Goal: Task Accomplishment & Management: Complete application form

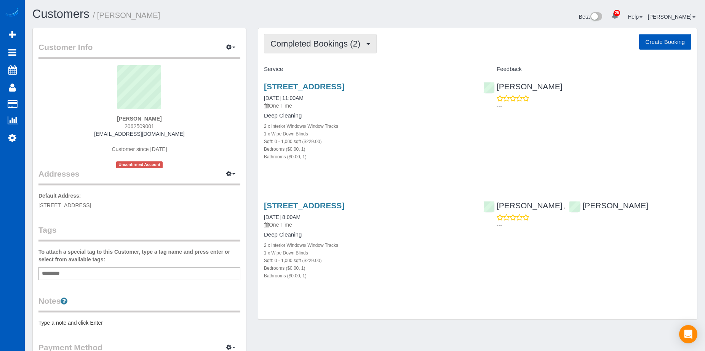
click at [332, 44] on span "Completed Bookings (2)" at bounding box center [318, 44] width 94 height 10
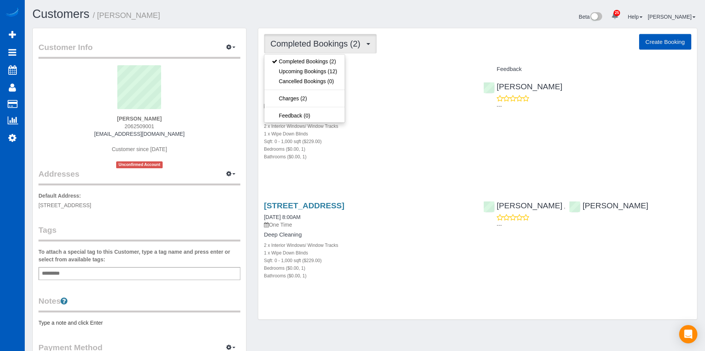
click at [322, 43] on span "Completed Bookings (2)" at bounding box center [318, 44] width 94 height 10
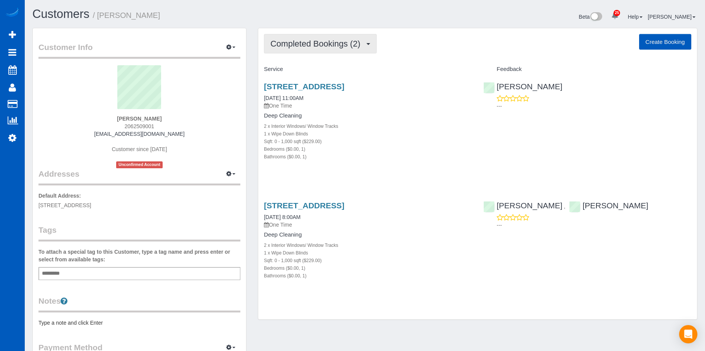
click at [320, 39] on span "Completed Bookings (2)" at bounding box center [318, 44] width 94 height 10
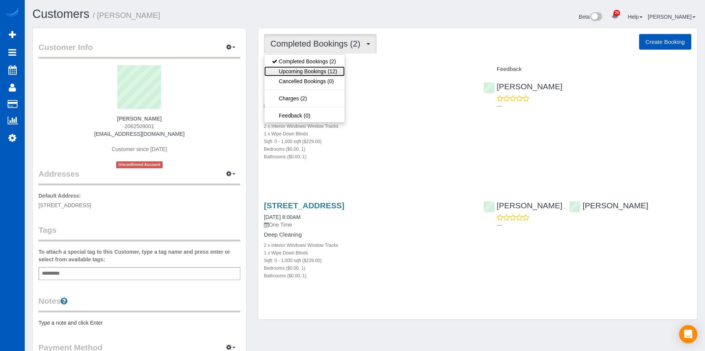
click at [303, 70] on link "Upcoming Bookings (12)" at bounding box center [304, 71] width 80 height 10
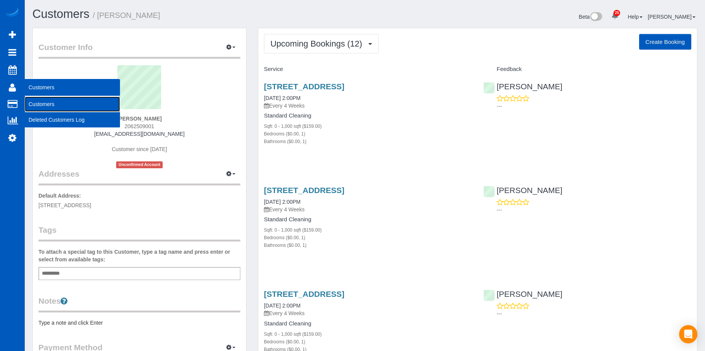
click at [42, 100] on link "Customers" at bounding box center [72, 103] width 95 height 15
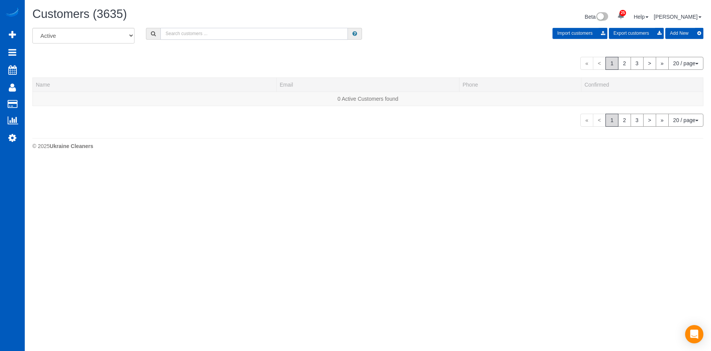
click at [179, 32] on input "text" at bounding box center [253, 34] width 187 height 12
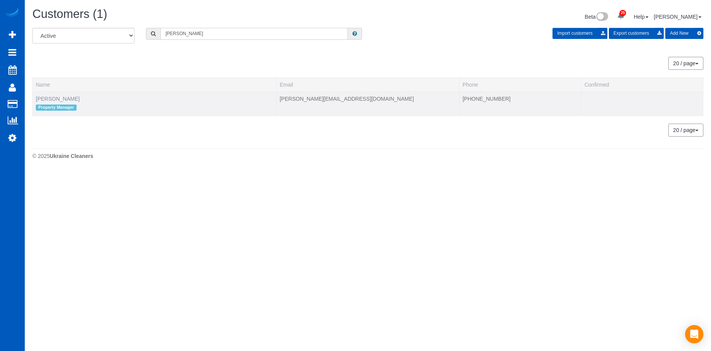
type input "Adolfo"
click at [53, 100] on link "Adolfo Martell" at bounding box center [58, 99] width 44 height 6
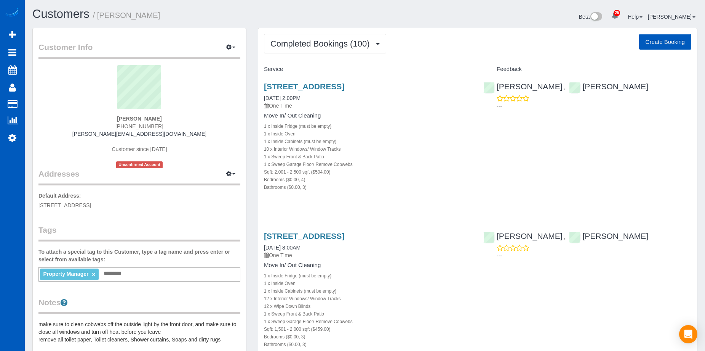
click at [674, 38] on button "Create Booking" at bounding box center [665, 42] width 52 height 16
select select "WA"
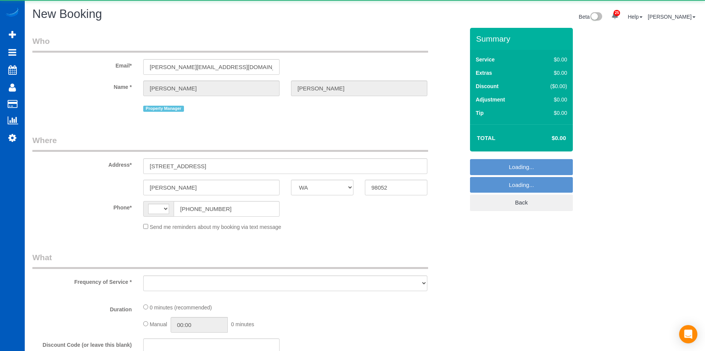
select select "string:US"
select select "object:4131"
select select "199"
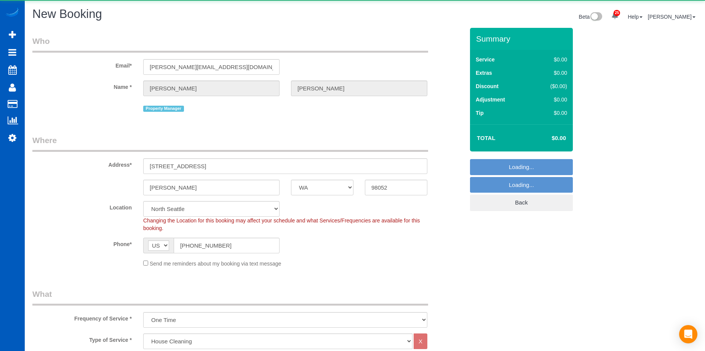
select select "object:4493"
select select "6"
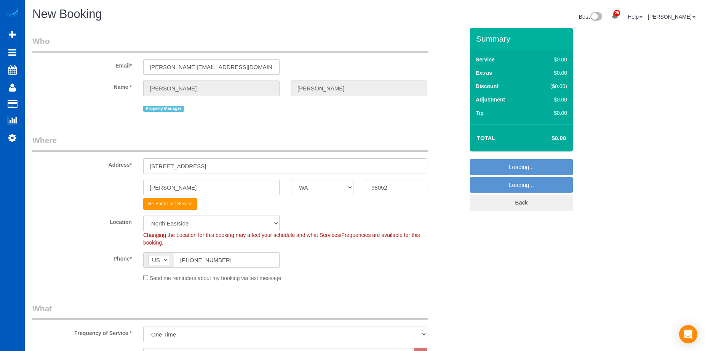
select select "object:4587"
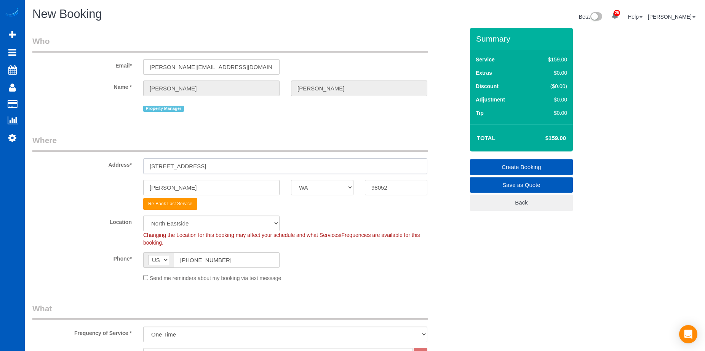
drag, startPoint x: 231, startPoint y: 165, endPoint x: 225, endPoint y: 165, distance: 6.5
click at [230, 165] on input "17024 NE 120th St" at bounding box center [285, 166] width 284 height 16
drag, startPoint x: 224, startPoint y: 165, endPoint x: 131, endPoint y: 159, distance: 93.9
click at [131, 159] on div "Address* 17024 NE 120th St" at bounding box center [249, 154] width 444 height 39
paste input "107 27th St NW Puyallup, WA 98371"
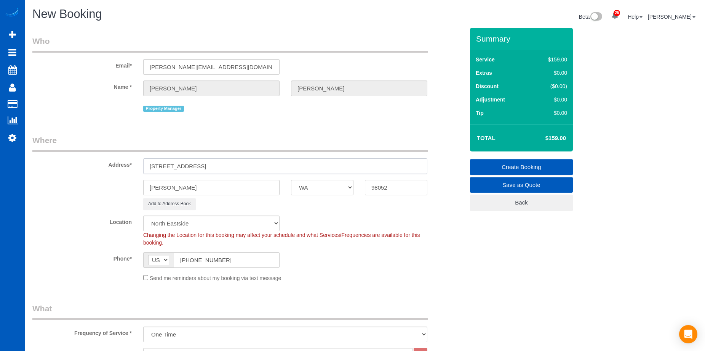
drag, startPoint x: 229, startPoint y: 165, endPoint x: 297, endPoint y: 171, distance: 67.7
click at [297, 171] on input "1107 27th St NW Puyallup, WA 98371" at bounding box center [285, 166] width 284 height 16
type input "1107 27th St NW Puyallup, WA"
click at [403, 186] on input "98052" at bounding box center [396, 187] width 62 height 16
drag, startPoint x: 403, startPoint y: 186, endPoint x: 356, endPoint y: 189, distance: 47.7
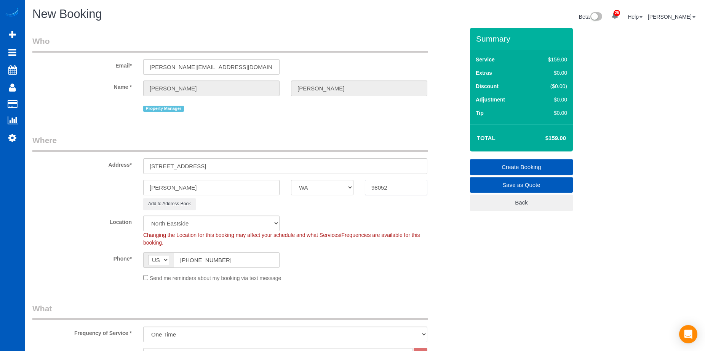
click at [356, 189] on div "Redmond AK AL AR AZ CA CO CT DC DE FL GA HI IA ID IL IN KS KY LA MA MD ME MI MN…" at bounding box center [249, 187] width 444 height 16
paste input "371"
type input "98371"
drag, startPoint x: 204, startPoint y: 167, endPoint x: 215, endPoint y: 168, distance: 10.7
click at [215, 168] on input "1107 27th St NW Puyallup, WA" at bounding box center [285, 166] width 284 height 16
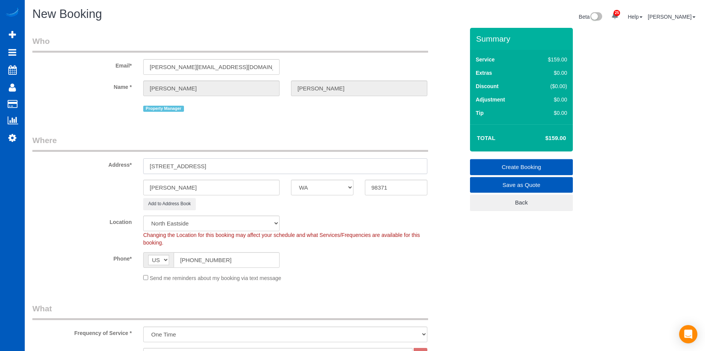
type input "1107 27th St NW , WA"
select select "2"
type input "1107 27th St NW , WA"
click at [202, 183] on input "Redmond" at bounding box center [211, 187] width 136 height 16
select select "object:4857"
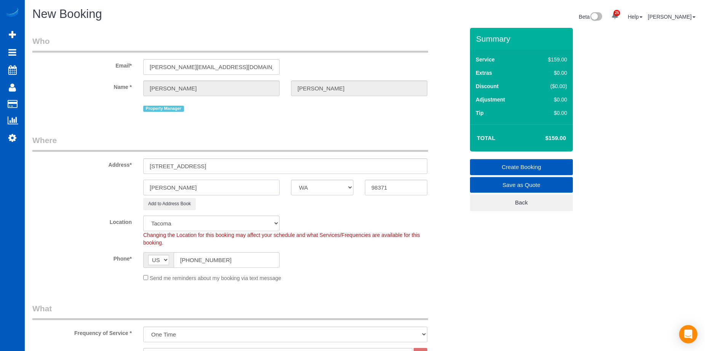
drag, startPoint x: 200, startPoint y: 187, endPoint x: 119, endPoint y: 184, distance: 81.2
click at [111, 187] on div "Redmond AK AL AR AZ CA CO CT DC DE FL GA HI IA ID IL IN KS KY LA MA MD ME MI MN…" at bounding box center [249, 187] width 444 height 16
paste input "Puyallup"
type input "Puyallup"
drag, startPoint x: 193, startPoint y: 166, endPoint x: 237, endPoint y: 168, distance: 44.6
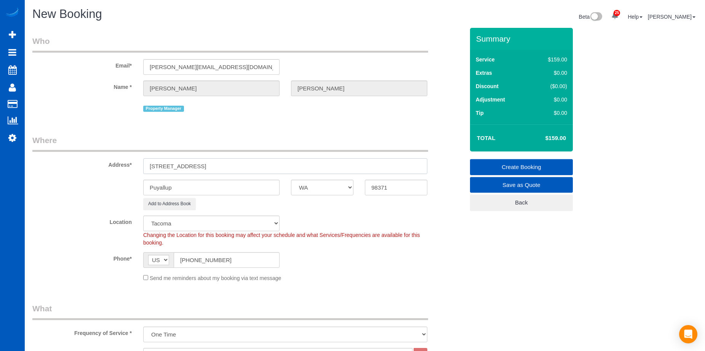
click at [237, 168] on input "1107 27th St NW , WA" at bounding box center [285, 166] width 284 height 16
type input "1107 27th St NW"
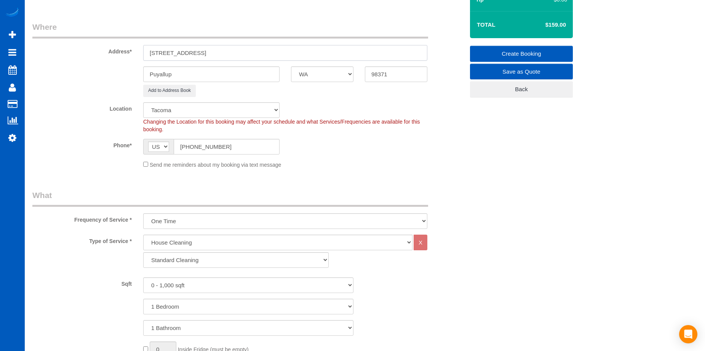
scroll to position [191, 0]
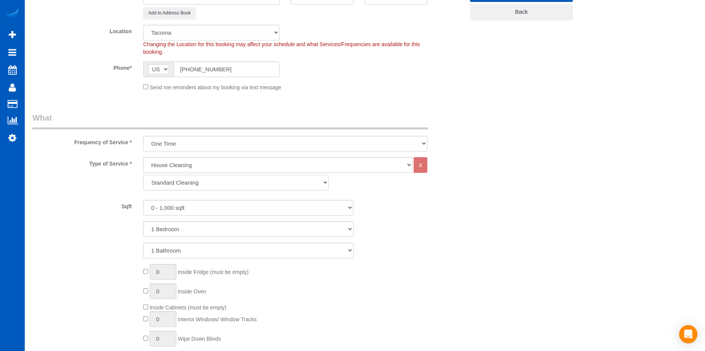
click at [318, 182] on select "Standard Cleaning Deep Cleaning Move In/ Out Cleaning" at bounding box center [236, 183] width 186 height 16
select select "368"
click at [143, 175] on select "Standard Cleaning Deep Cleaning Move In/ Out Cleaning" at bounding box center [236, 183] width 186 height 16
click at [218, 208] on select "0 - 1,000 sqft 1,001 - 1,500 sqft 1,501 - 2,000 sqft 2,001 - 2,500 sqft 2,501 -…" at bounding box center [248, 208] width 210 height 16
select select "2001"
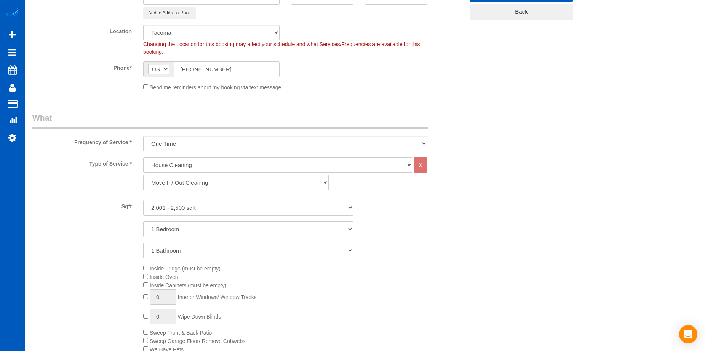
click at [143, 200] on select "0 - 1,000 sqft 1,001 - 1,500 sqft 1,501 - 2,000 sqft 2,001 - 2,500 sqft 2,501 -…" at bounding box center [248, 208] width 210 height 16
click at [180, 224] on select "1 Bedroom 2 Bedrooms 3 Bedrooms 4 Bedrooms 5 Bedrooms 6 Bedrooms 7 Bedrooms" at bounding box center [248, 229] width 210 height 16
select select "4"
click at [143, 221] on select "1 Bedroom 2 Bedrooms 3 Bedrooms 4 Bedrooms 5 Bedrooms 6 Bedrooms 7 Bedrooms" at bounding box center [248, 229] width 210 height 16
click at [196, 249] on select "1 Bathroom 2 Bathrooms 3 Bathrooms 4 Bathrooms 5 Bathrooms 6 Bathrooms 7 Bathro…" at bounding box center [248, 250] width 210 height 16
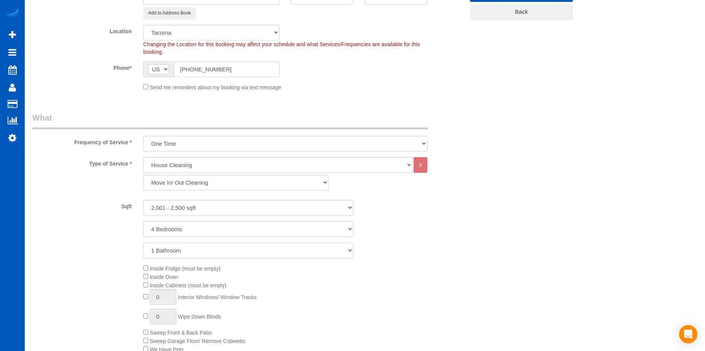
select select "3"
click at [143, 242] on select "1 Bathroom 2 Bathrooms 3 Bathrooms 4 Bathrooms 5 Bathrooms 6 Bathrooms 7 Bathro…" at bounding box center [248, 250] width 210 height 16
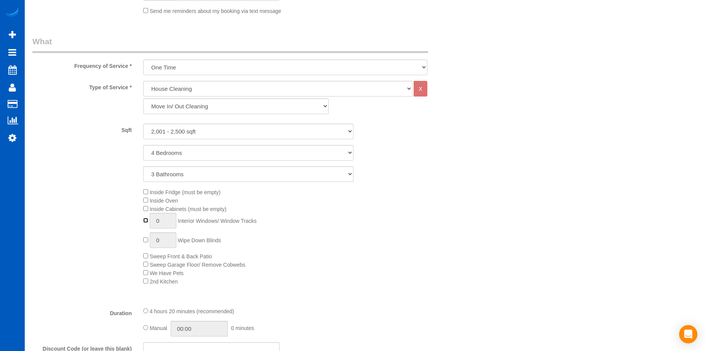
type input "1"
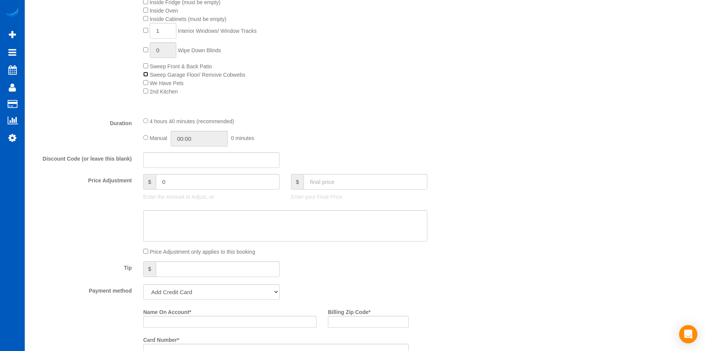
scroll to position [457, 0]
click at [327, 181] on input "text" at bounding box center [366, 181] width 124 height 16
type input "0"
click at [301, 228] on textarea at bounding box center [285, 224] width 284 height 31
type input "-519"
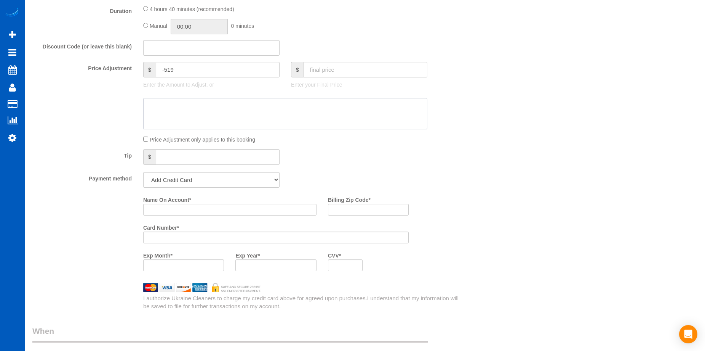
scroll to position [572, 0]
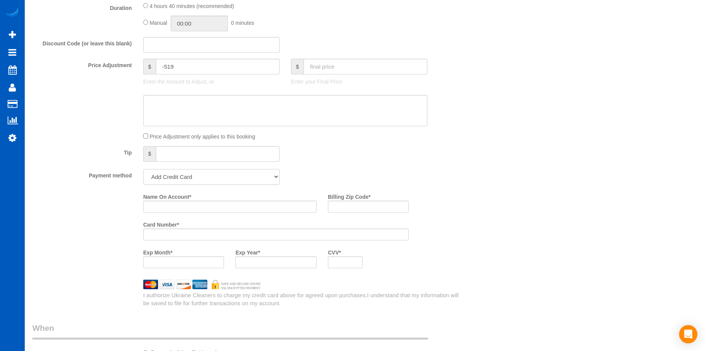
drag, startPoint x: 264, startPoint y: 176, endPoint x: 254, endPoint y: 181, distance: 11.1
click at [264, 176] on select "Add Credit Card Cash Check Paypal" at bounding box center [211, 177] width 136 height 16
select select "string:cash"
click at [143, 169] on select "Add Credit Card Cash Check Paypal" at bounding box center [211, 177] width 136 height 16
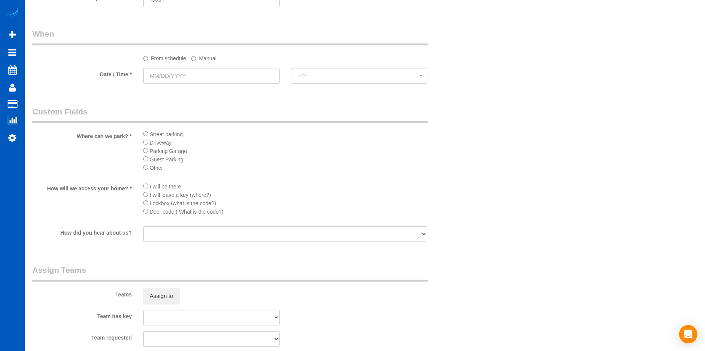
scroll to position [762, 0]
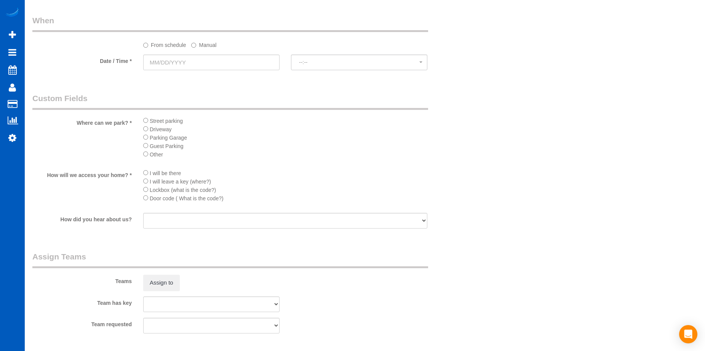
click at [147, 131] on li "Driveway" at bounding box center [285, 129] width 284 height 8
click at [145, 201] on li "Door code ( What is the code?)" at bounding box center [285, 198] width 284 height 8
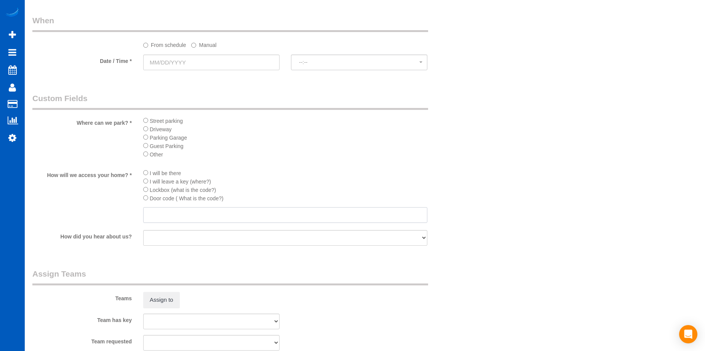
click at [204, 218] on input "text" at bounding box center [285, 215] width 284 height 16
paste input "Deadbolt unlock code 5217"
type input "Deadbolt unlock code 5217"
click at [370, 171] on li "I will be there" at bounding box center [285, 172] width 284 height 8
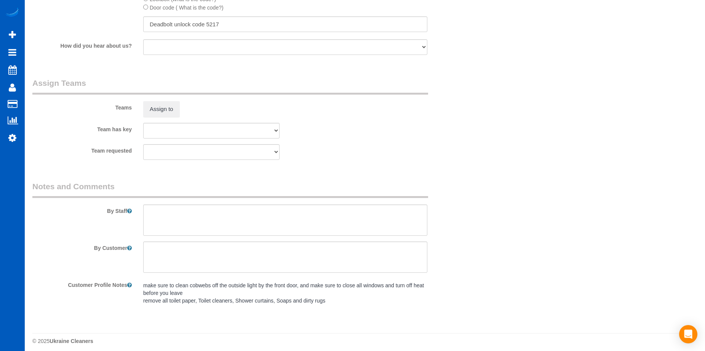
scroll to position [958, 0]
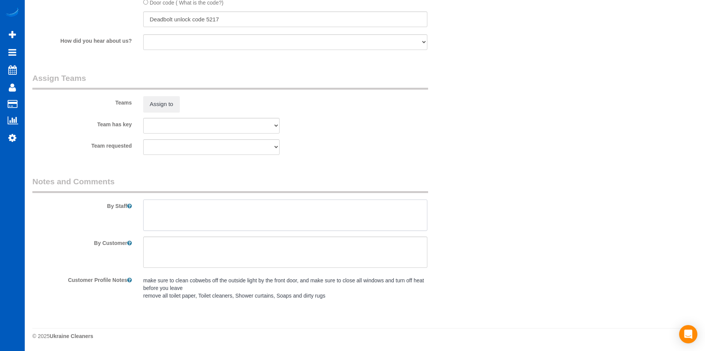
click at [292, 216] on textarea at bounding box center [285, 214] width 284 height 31
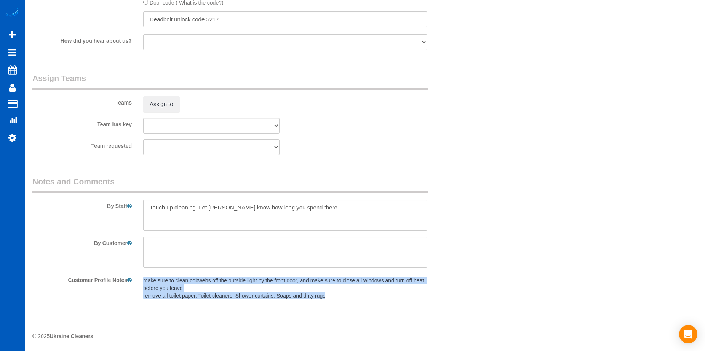
drag, startPoint x: 143, startPoint y: 280, endPoint x: 362, endPoint y: 300, distance: 219.2
click at [362, 300] on div "make sure to clean cobwebs off the outside light by the front door, and make su…" at bounding box center [286, 288] width 296 height 30
copy pre "make sure to clean cobwebs off the outside light by the front door, and make su…"
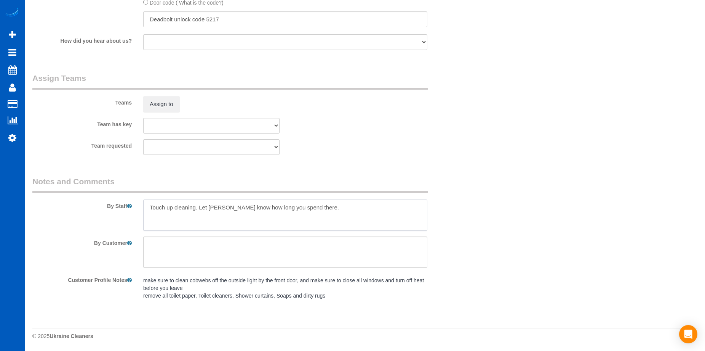
click at [212, 223] on textarea at bounding box center [285, 214] width 284 height 31
paste textarea "make sure to clean cobwebs off the outside light by the front door, and make su…"
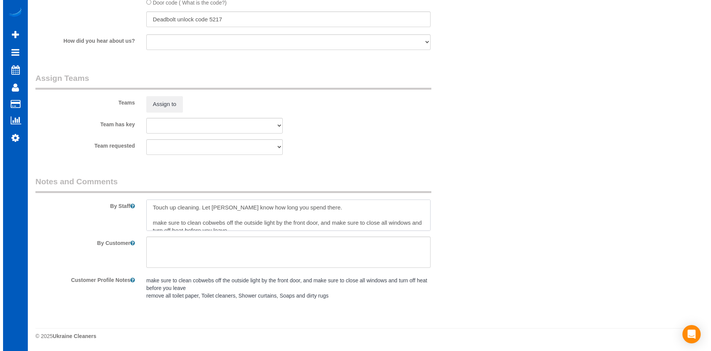
scroll to position [11, 0]
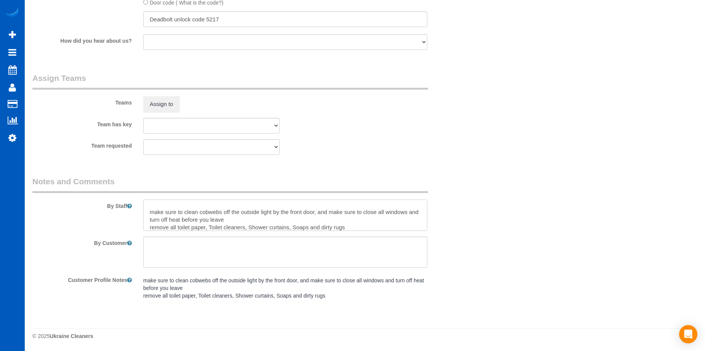
click at [153, 210] on textarea at bounding box center [285, 214] width 284 height 31
click at [239, 217] on textarea at bounding box center [285, 214] width 284 height 31
click at [152, 223] on textarea at bounding box center [285, 214] width 284 height 31
click at [213, 227] on textarea at bounding box center [285, 214] width 284 height 31
click at [252, 227] on textarea at bounding box center [285, 214] width 284 height 31
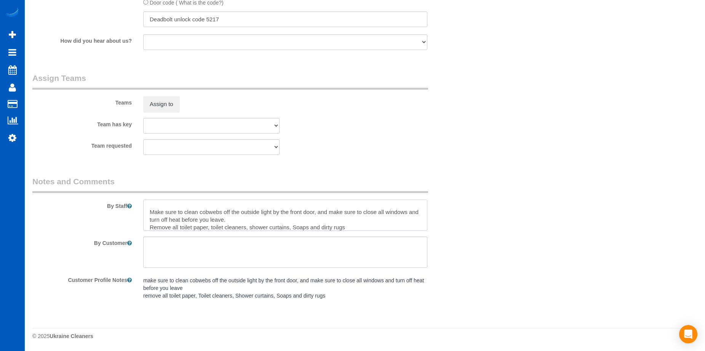
drag, startPoint x: 297, startPoint y: 226, endPoint x: 306, endPoint y: 218, distance: 12.1
click at [297, 226] on textarea at bounding box center [285, 214] width 284 height 31
type textarea "Touch up cleaning. Let Anna know how long you spend there. Make sure to clean c…"
click at [166, 100] on button "Assign to" at bounding box center [161, 104] width 37 height 16
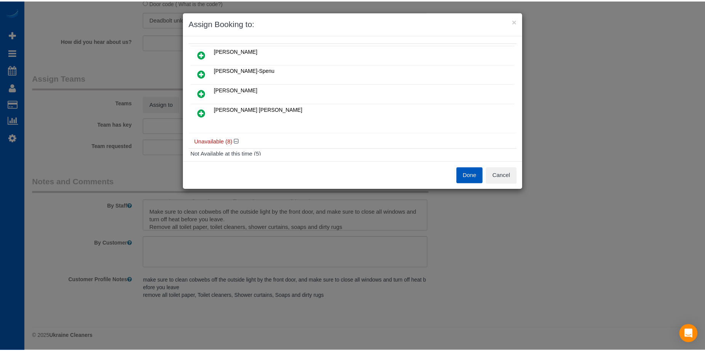
scroll to position [0, 0]
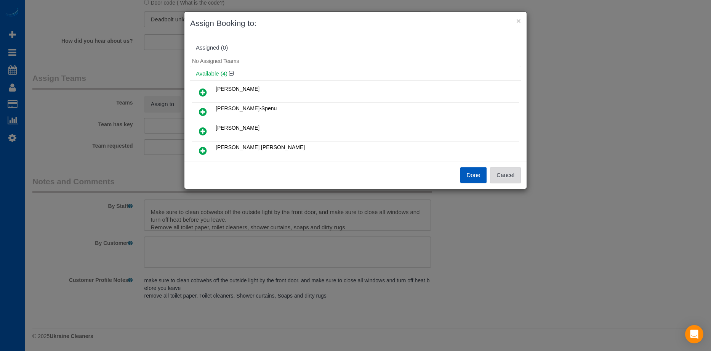
click at [516, 175] on button "Cancel" at bounding box center [505, 175] width 31 height 16
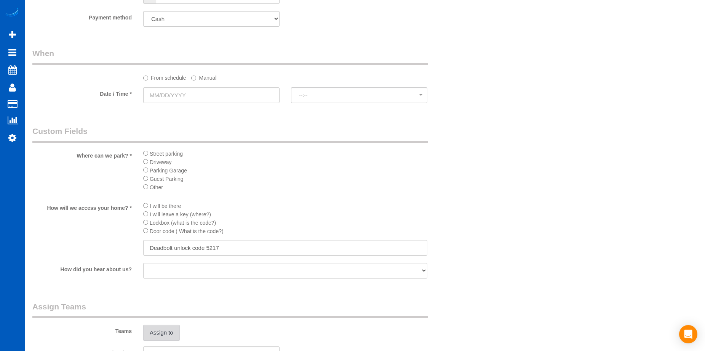
scroll to position [729, 0]
click at [216, 97] on input "text" at bounding box center [211, 96] width 136 height 16
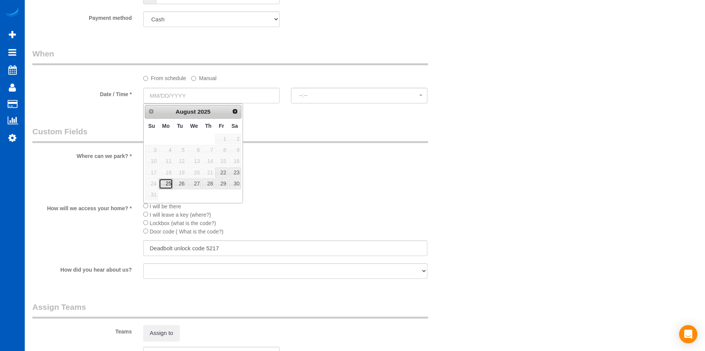
click at [168, 181] on link "25" at bounding box center [166, 183] width 14 height 10
type input "[DATE]"
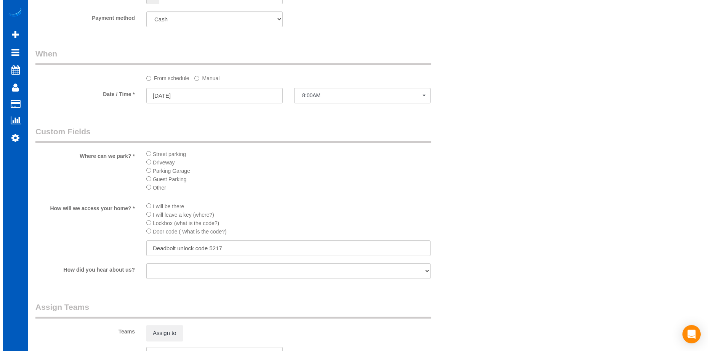
scroll to position [843, 0]
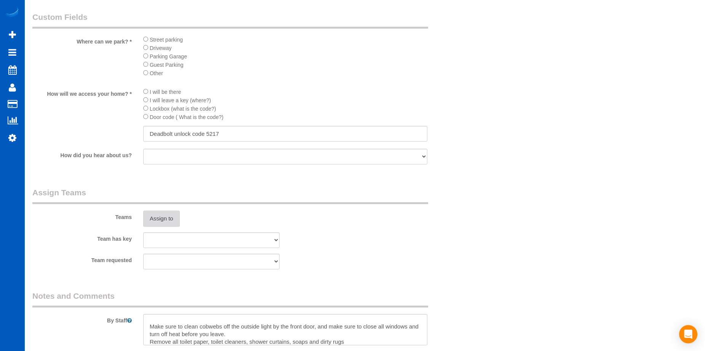
click at [156, 214] on button "Assign to" at bounding box center [161, 218] width 37 height 16
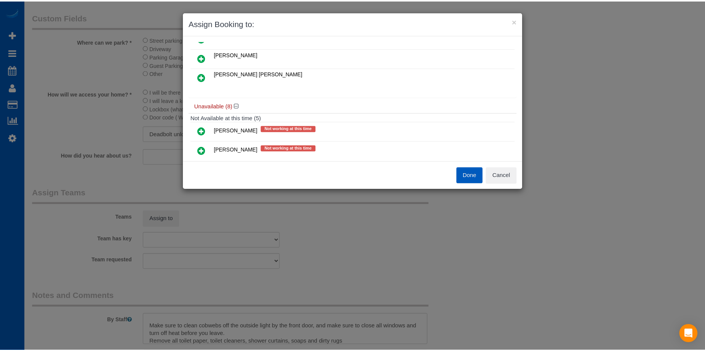
scroll to position [0, 0]
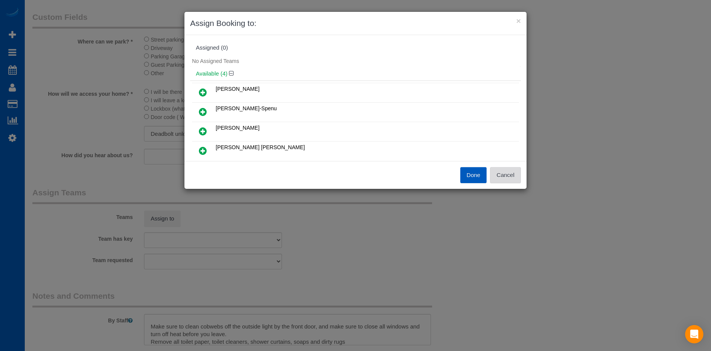
click at [504, 172] on button "Cancel" at bounding box center [505, 175] width 31 height 16
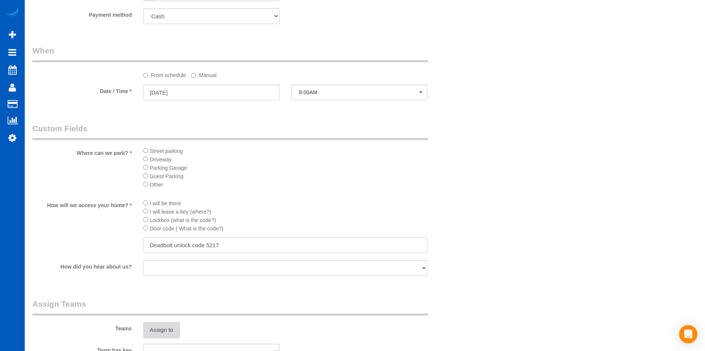
scroll to position [729, 0]
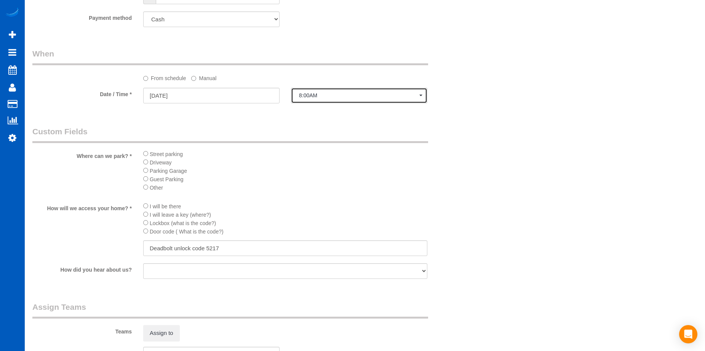
click at [327, 93] on span "8:00AM" at bounding box center [359, 95] width 120 height 6
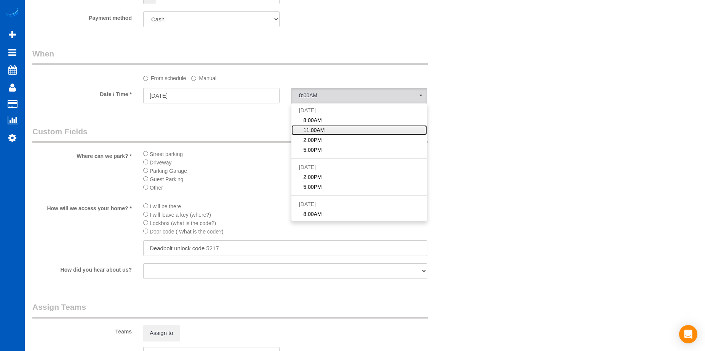
click at [337, 128] on link "11:00AM" at bounding box center [360, 130] width 136 height 10
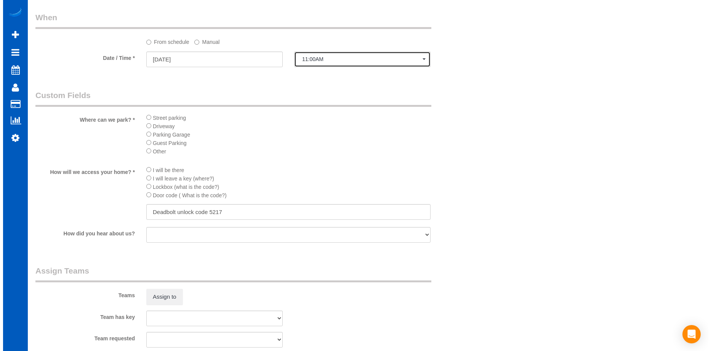
scroll to position [843, 0]
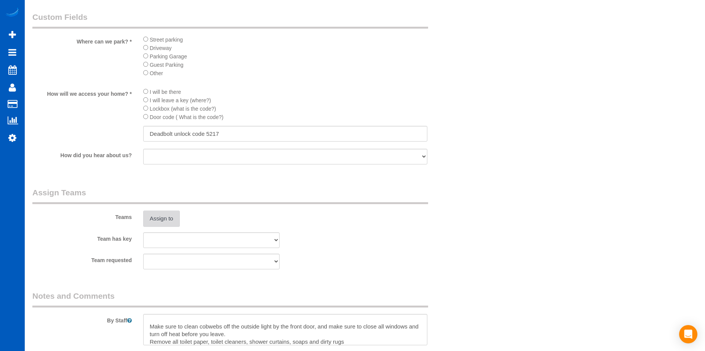
click at [171, 216] on button "Assign to" at bounding box center [161, 218] width 37 height 16
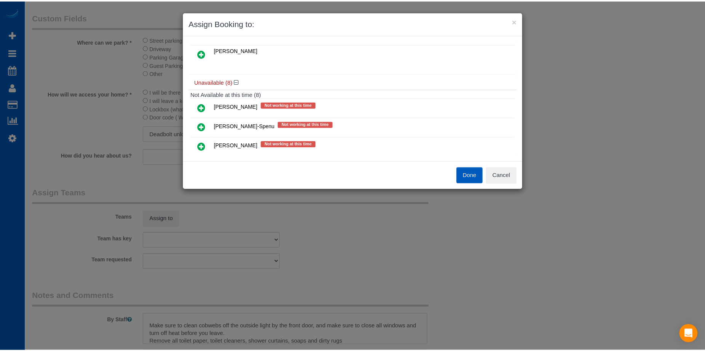
scroll to position [0, 0]
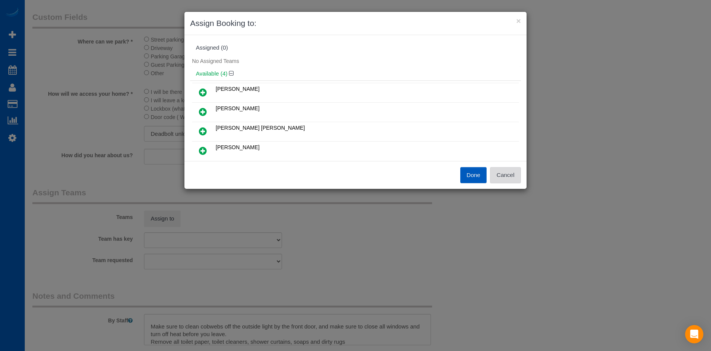
click at [510, 172] on button "Cancel" at bounding box center [505, 175] width 31 height 16
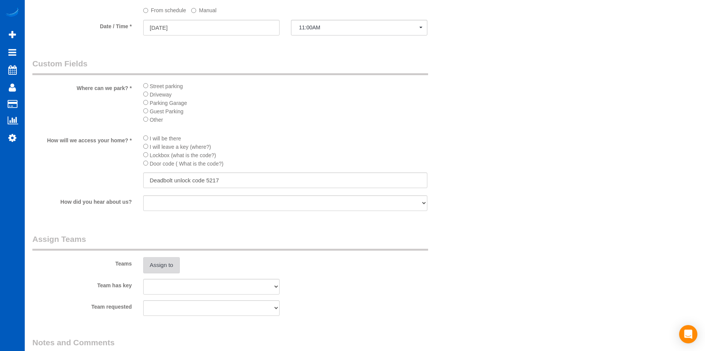
scroll to position [729, 0]
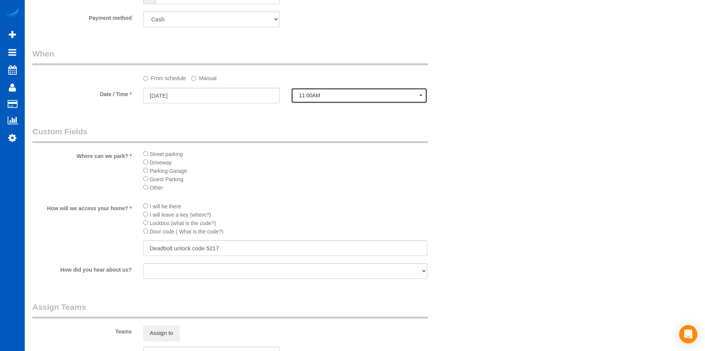
click at [345, 93] on span "11:00AM" at bounding box center [359, 95] width 120 height 6
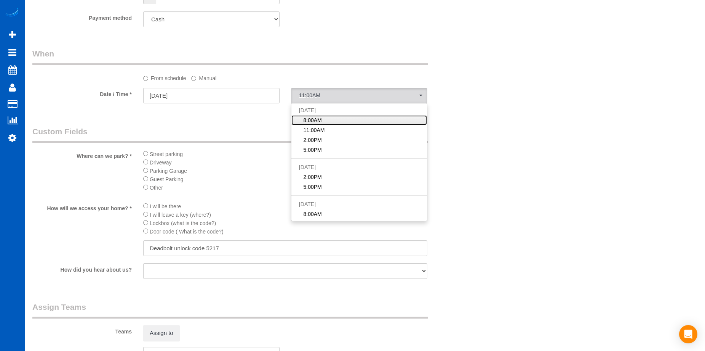
click at [335, 123] on link "8:00AM" at bounding box center [360, 120] width 136 height 10
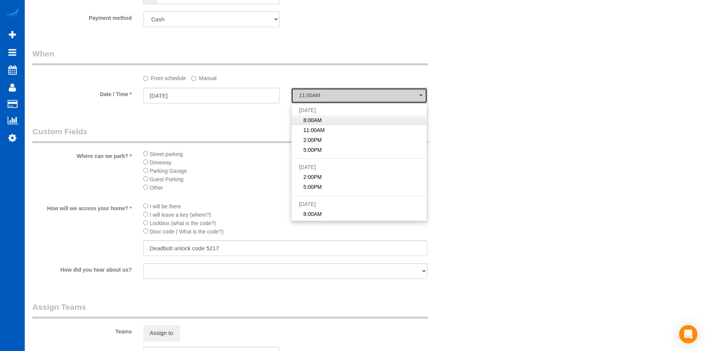
select select "spot1"
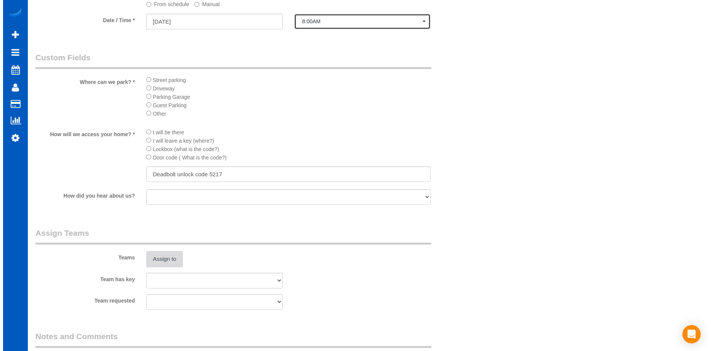
scroll to position [805, 0]
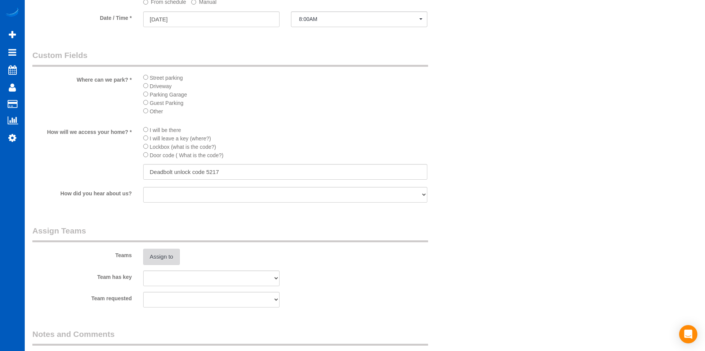
click at [156, 249] on button "Assign to" at bounding box center [161, 256] width 37 height 16
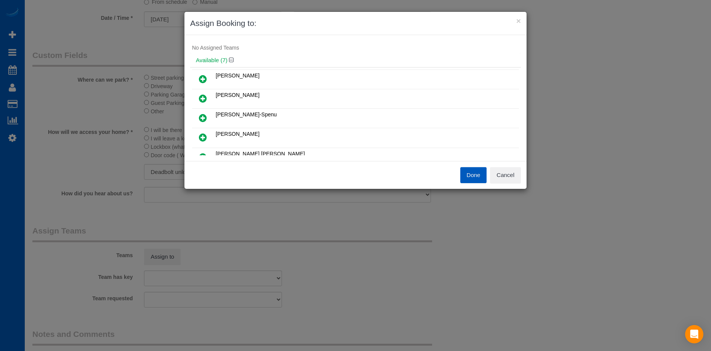
scroll to position [0, 0]
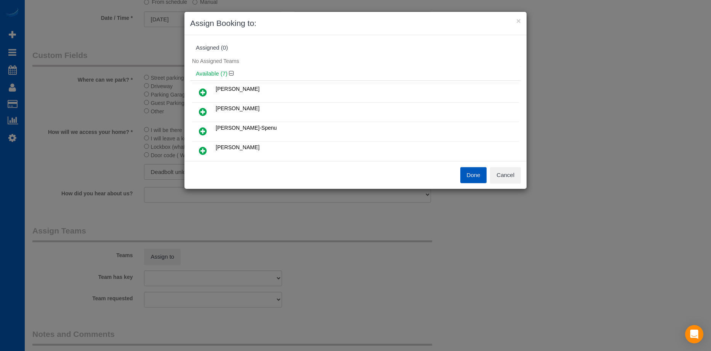
click at [204, 111] on icon at bounding box center [203, 111] width 8 height 9
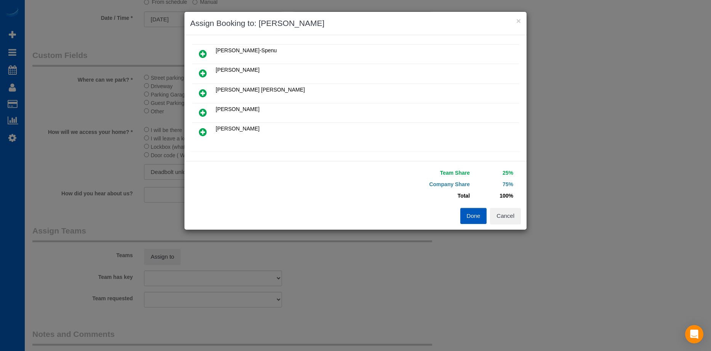
scroll to position [114, 0]
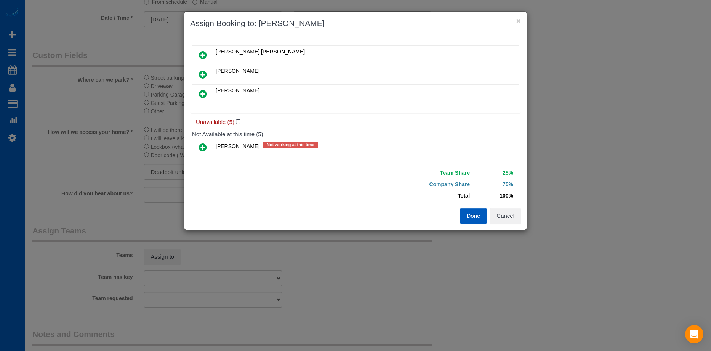
click at [203, 95] on icon at bounding box center [203, 93] width 8 height 9
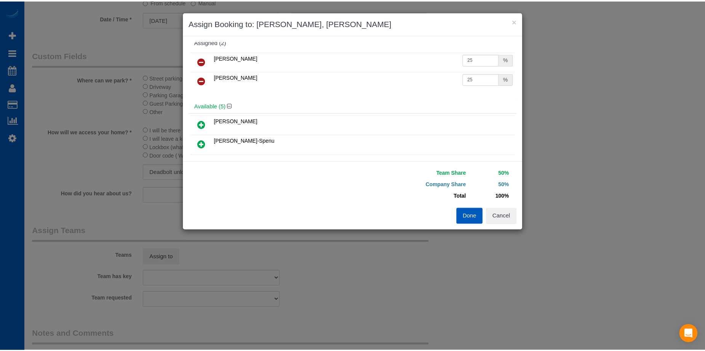
scroll to position [0, 0]
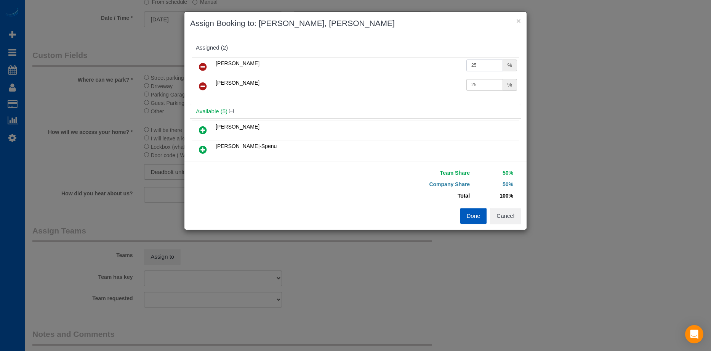
click at [477, 63] on input "25" at bounding box center [484, 65] width 37 height 12
drag, startPoint x: 478, startPoint y: 64, endPoint x: 441, endPoint y: 61, distance: 37.5
click at [441, 61] on tr "Anzhela Trokhymiuk 25 %" at bounding box center [355, 66] width 327 height 19
type input "27"
click at [482, 84] on input "25" at bounding box center [484, 85] width 37 height 12
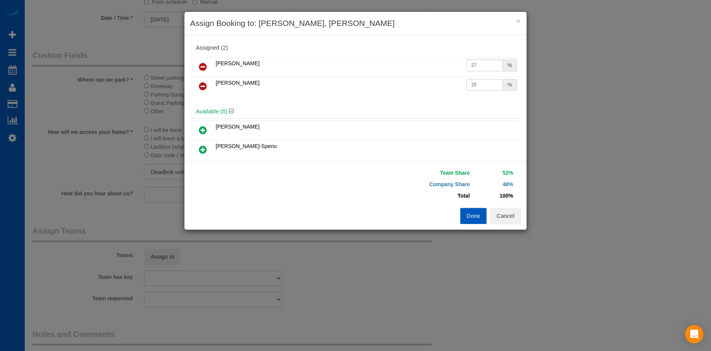
drag, startPoint x: 482, startPoint y: 84, endPoint x: 457, endPoint y: 84, distance: 24.8
click at [457, 84] on tr "Olha Rusnak 25 %" at bounding box center [355, 86] width 327 height 19
type input "27"
click at [475, 211] on button "Done" at bounding box center [473, 216] width 27 height 16
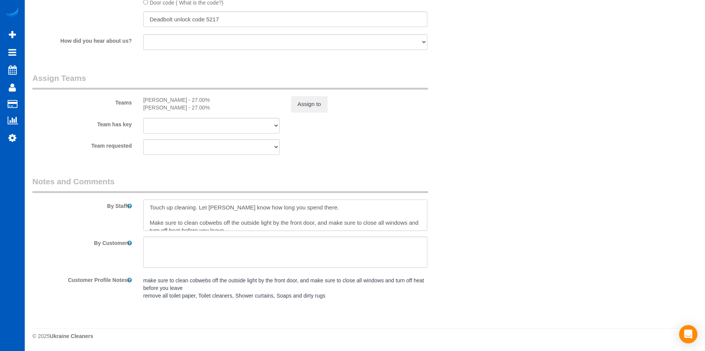
click at [167, 208] on textarea at bounding box center [285, 214] width 284 height 31
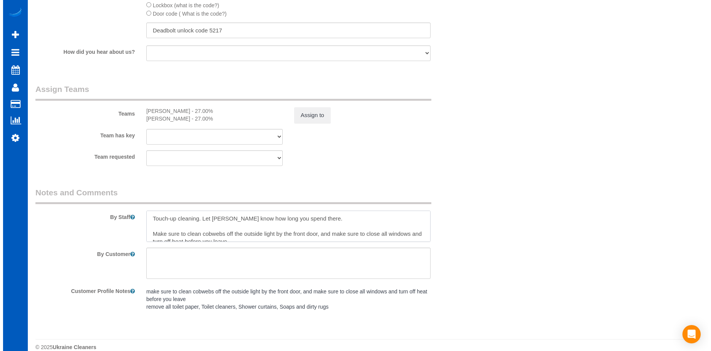
scroll to position [958, 0]
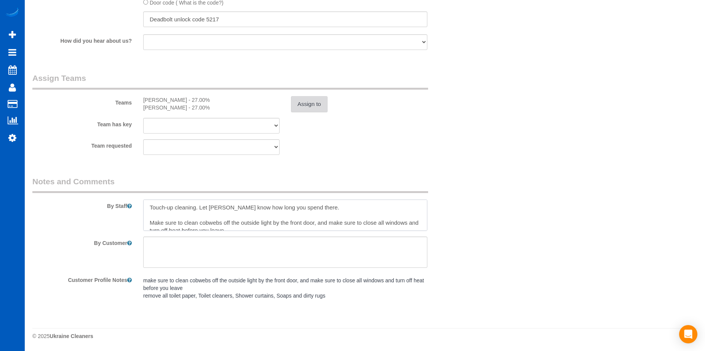
type textarea "Touch-up cleaning. Let Anna know how long you spend there. Make sure to clean c…"
click at [316, 102] on button "Assign to" at bounding box center [309, 104] width 37 height 16
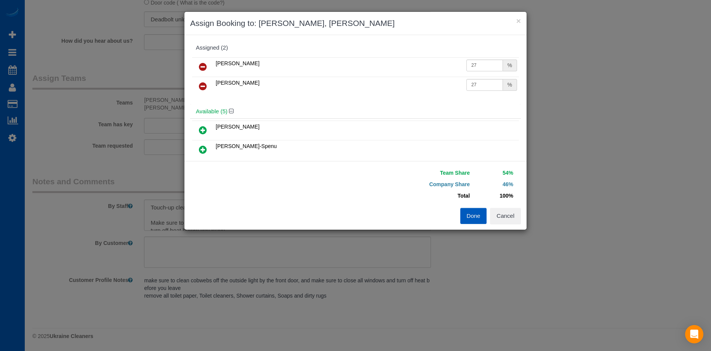
click at [206, 82] on icon at bounding box center [203, 86] width 8 height 9
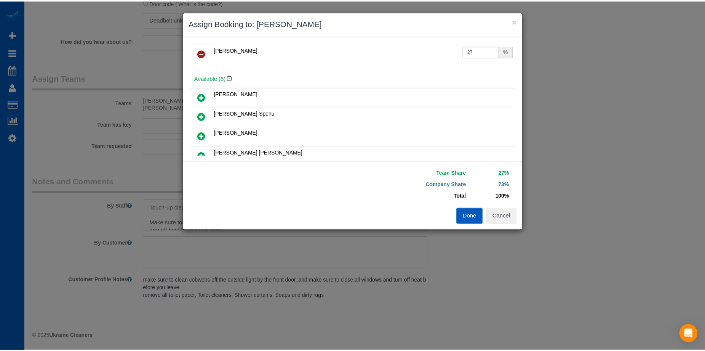
scroll to position [0, 0]
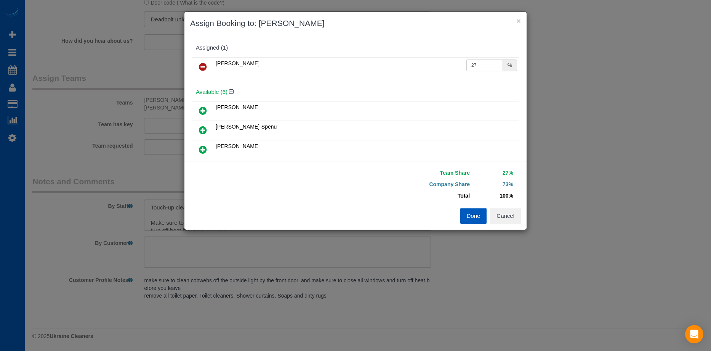
click at [198, 111] on link at bounding box center [203, 110] width 18 height 15
click at [477, 66] on input "25" at bounding box center [484, 65] width 37 height 12
drag, startPoint x: 480, startPoint y: 62, endPoint x: 400, endPoint y: 63, distance: 79.6
click at [400, 63] on tr "Alina Kruchok 25 %" at bounding box center [355, 66] width 327 height 19
type input "27"
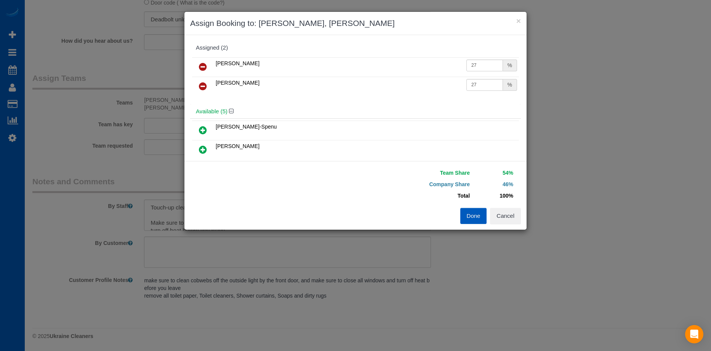
click at [469, 216] on button "Done" at bounding box center [473, 216] width 27 height 16
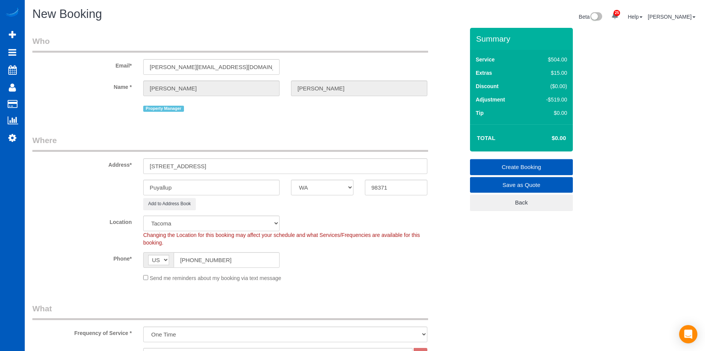
click at [488, 162] on link "Create Booking" at bounding box center [521, 167] width 103 height 16
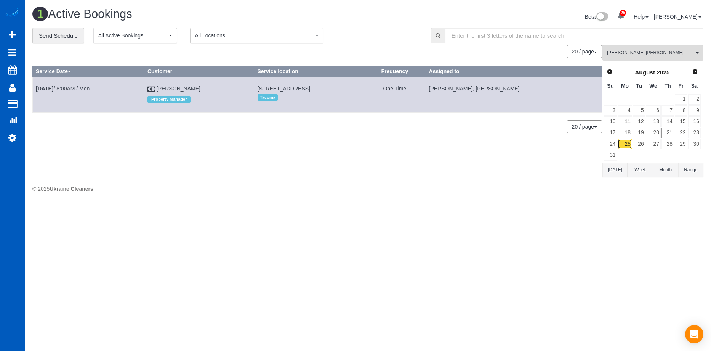
click at [625, 143] on link "25" at bounding box center [625, 144] width 14 height 10
click at [670, 51] on span "Alina Kruchok , Anzhela Trokhymiuk" at bounding box center [650, 53] width 87 height 6
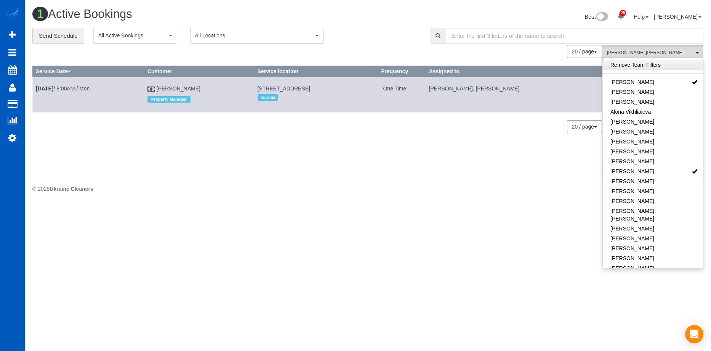
click at [659, 63] on link "Remove Team Filters" at bounding box center [653, 65] width 100 height 10
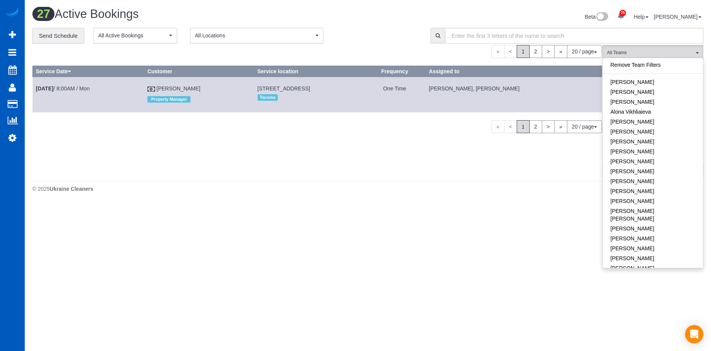
click at [359, 29] on div "**********" at bounding box center [225, 36] width 387 height 16
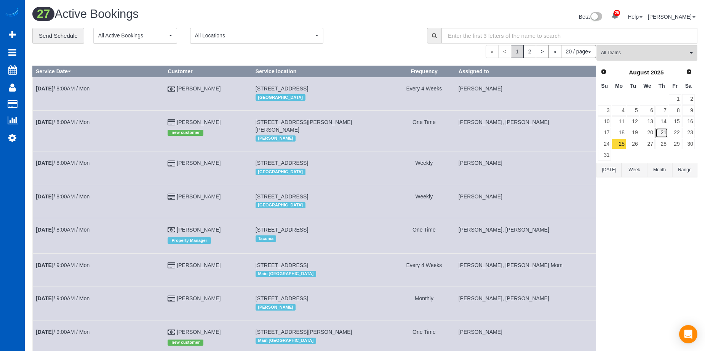
click at [666, 134] on link "21" at bounding box center [662, 133] width 13 height 10
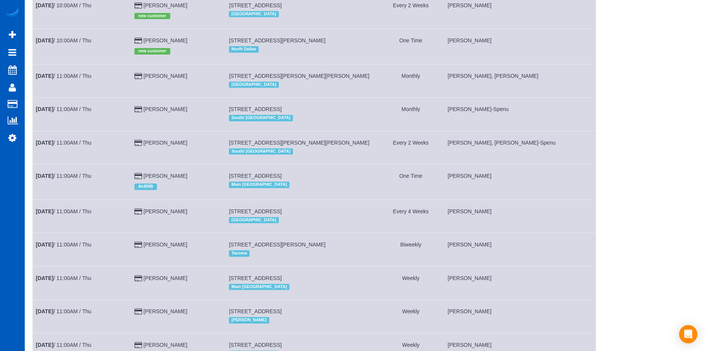
scroll to position [457, 0]
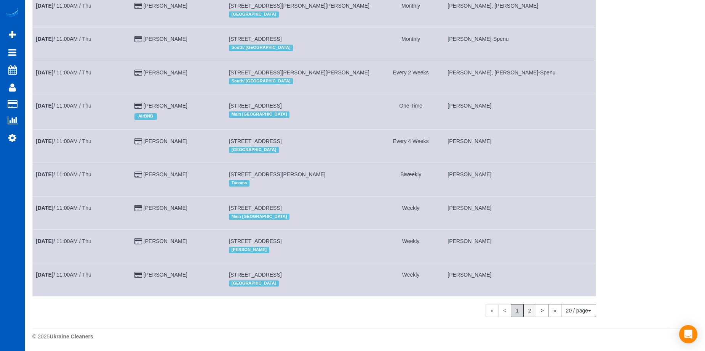
click at [533, 310] on link "2" at bounding box center [530, 310] width 13 height 13
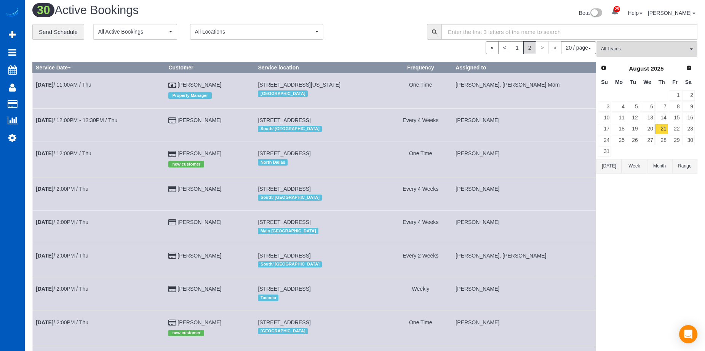
scroll to position [0, 0]
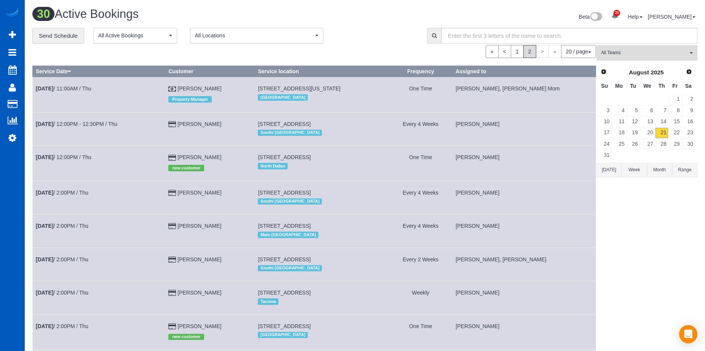
click at [636, 48] on button "All Teams" at bounding box center [647, 53] width 101 height 16
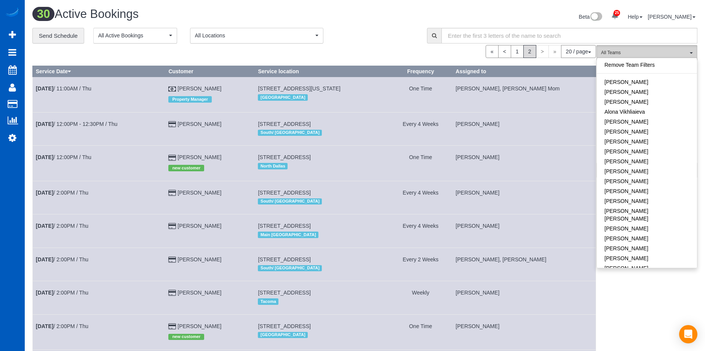
click at [633, 51] on span "All Teams" at bounding box center [644, 53] width 87 height 6
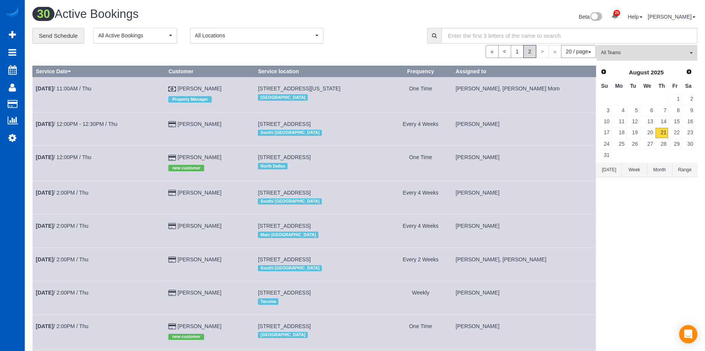
click at [633, 51] on span "All Teams" at bounding box center [644, 53] width 87 height 6
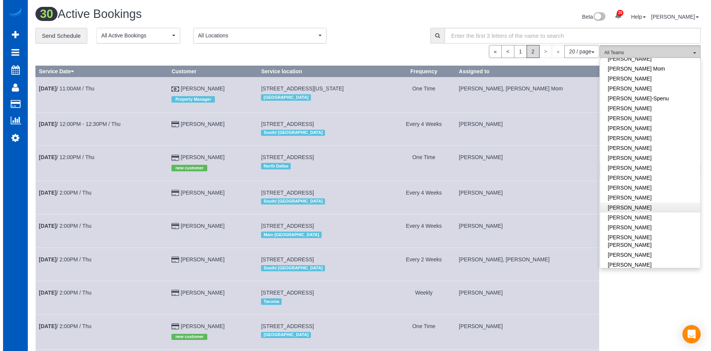
scroll to position [191, 0]
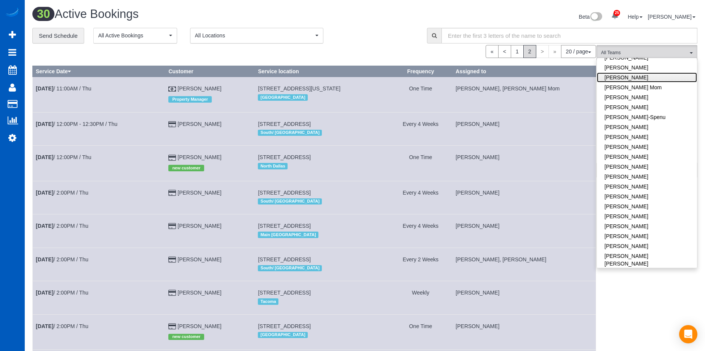
click at [656, 73] on link "[PERSON_NAME]" at bounding box center [647, 77] width 100 height 10
click at [652, 82] on link "[PERSON_NAME] Mom" at bounding box center [647, 87] width 100 height 10
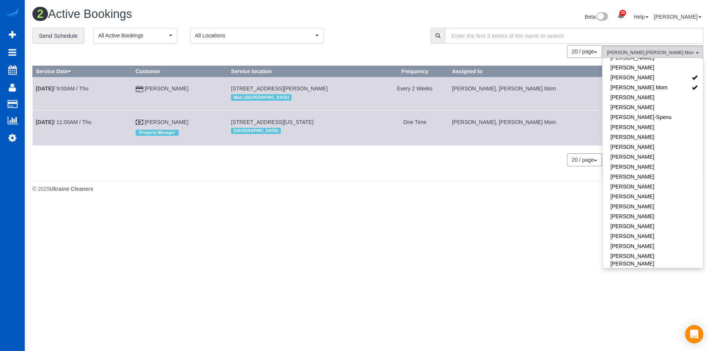
click at [404, 38] on div "**********" at bounding box center [225, 36] width 387 height 16
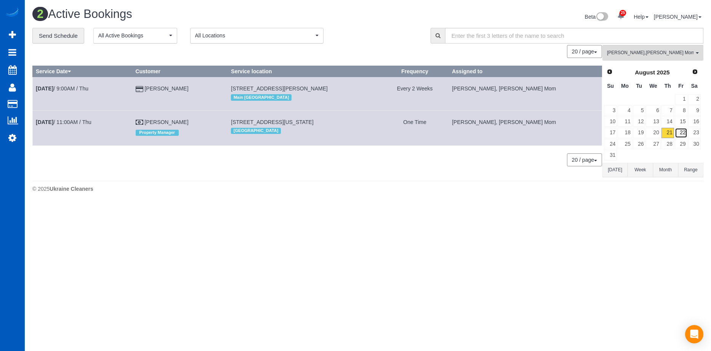
click at [684, 130] on link "22" at bounding box center [681, 133] width 13 height 10
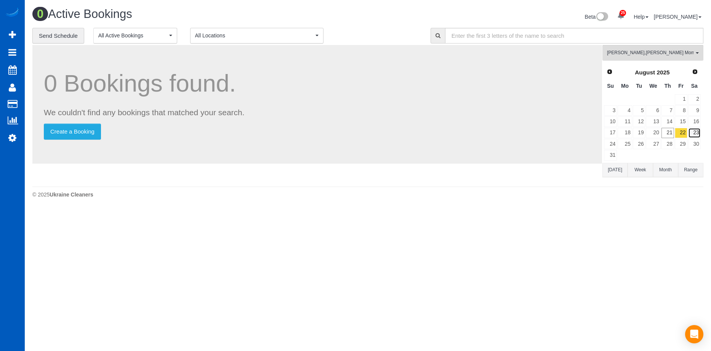
click at [690, 133] on link "23" at bounding box center [694, 133] width 13 height 10
click at [679, 132] on link "22" at bounding box center [681, 133] width 13 height 10
click at [627, 142] on link "25" at bounding box center [625, 144] width 14 height 10
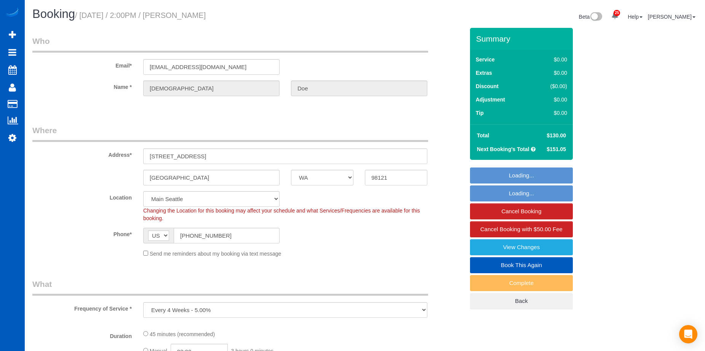
select select "WA"
select select "199"
select select "spot1"
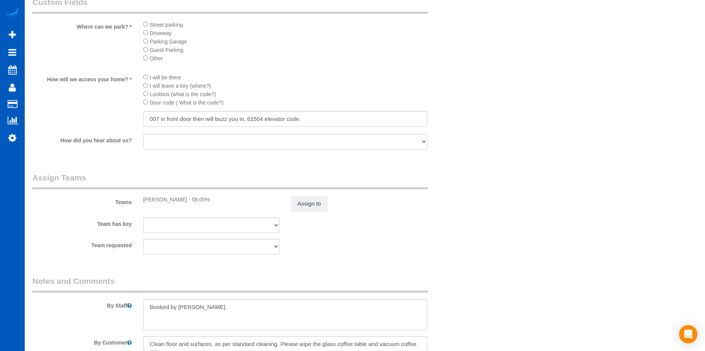
scroll to position [846, 0]
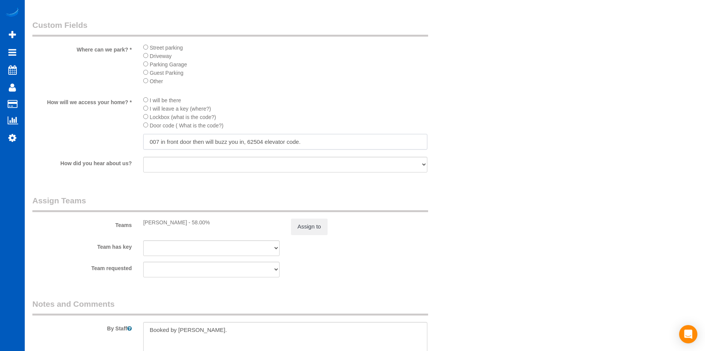
click at [261, 141] on input "007 in front door then will buzz you in, 62504 elevator code." at bounding box center [285, 142] width 284 height 16
type input "007 in front door then will buzz you in, 62504# elevator code."
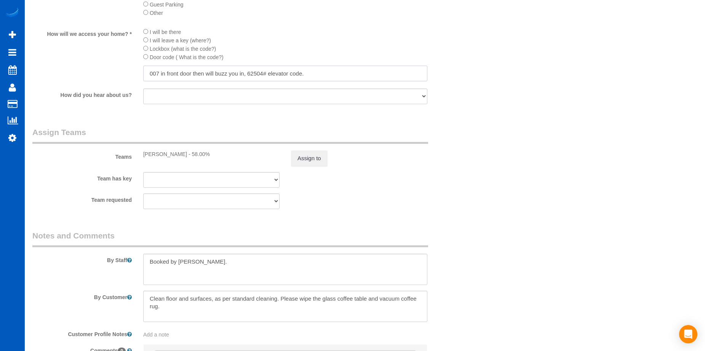
scroll to position [998, 0]
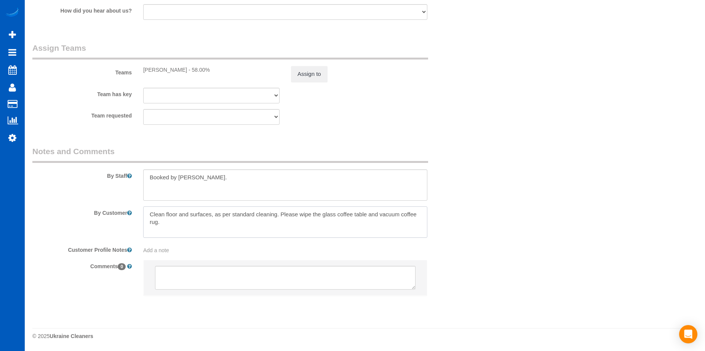
click at [191, 224] on textarea at bounding box center [285, 221] width 284 height 31
drag, startPoint x: 175, startPoint y: 223, endPoint x: 138, endPoint y: 211, distance: 38.4
click at [138, 211] on div at bounding box center [286, 221] width 296 height 31
paste textarea "all cupboards and handles Clean microwave, inside and out Clean toaster oven, i…"
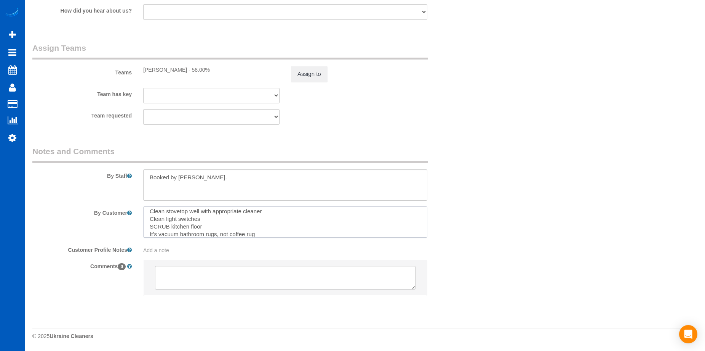
scroll to position [30, 0]
drag, startPoint x: 218, startPoint y: 227, endPoint x: 293, endPoint y: 232, distance: 74.5
click at [293, 232] on textarea at bounding box center [285, 221] width 284 height 31
drag, startPoint x: 160, startPoint y: 229, endPoint x: 143, endPoint y: 229, distance: 17.2
click at [143, 229] on textarea at bounding box center [285, 221] width 284 height 31
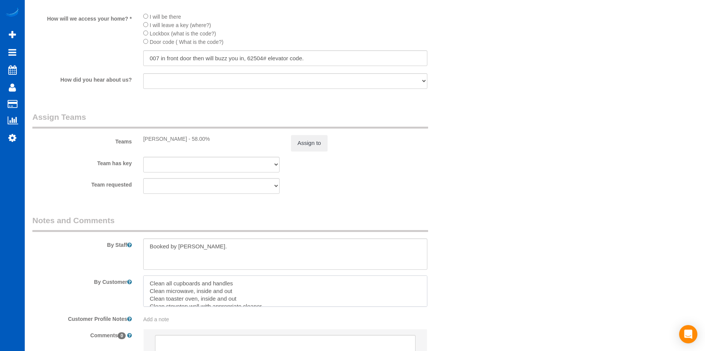
scroll to position [922, 0]
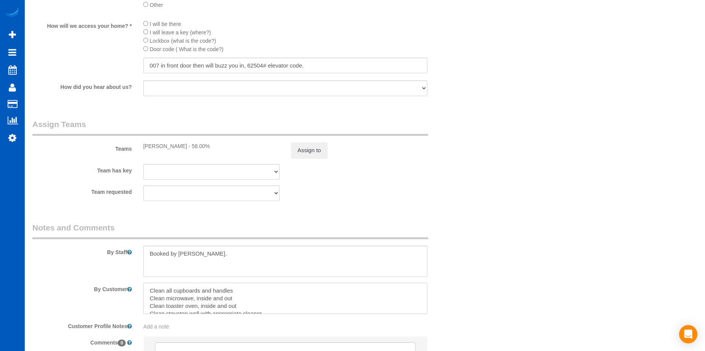
click at [241, 287] on textarea at bounding box center [285, 297] width 284 height 31
click at [235, 298] on textarea at bounding box center [285, 297] width 284 height 31
click at [238, 305] on textarea at bounding box center [285, 297] width 284 height 31
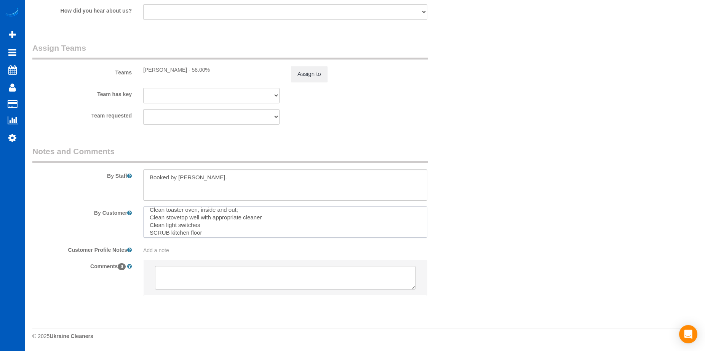
scroll to position [30, 0]
click at [273, 210] on textarea at bounding box center [285, 221] width 284 height 31
click at [217, 218] on textarea at bounding box center [285, 221] width 284 height 31
click at [210, 226] on textarea at bounding box center [285, 221] width 284 height 31
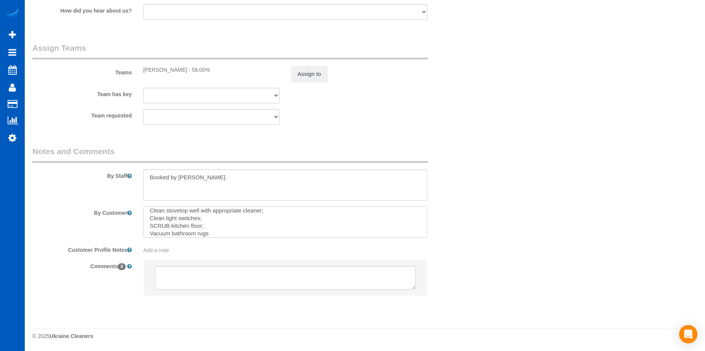
click at [210, 232] on textarea at bounding box center [285, 221] width 284 height 31
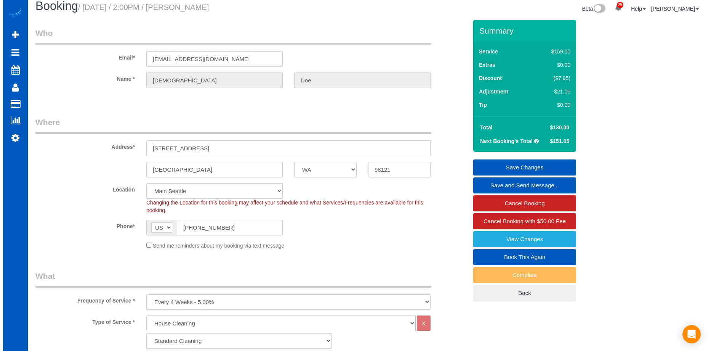
scroll to position [0, 0]
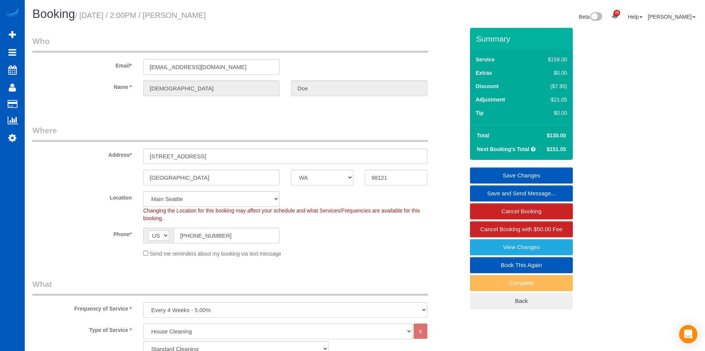
type textarea "Clean all cupboards and handles; Clean microwave, inside and out; Clean toaster…"
click at [513, 171] on link "Save Changes" at bounding box center [521, 175] width 103 height 16
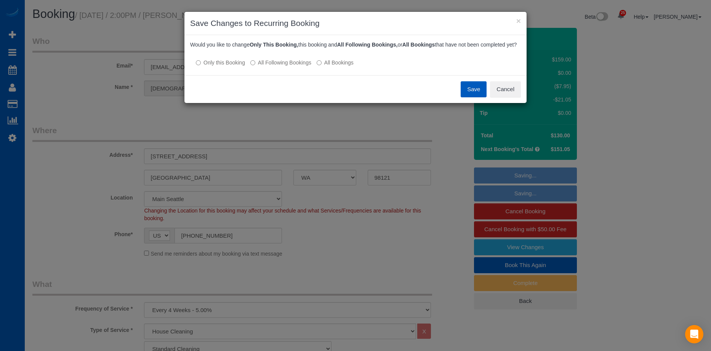
click at [272, 66] on label "All Following Bookings" at bounding box center [280, 63] width 61 height 8
click at [469, 96] on button "Save" at bounding box center [474, 89] width 26 height 16
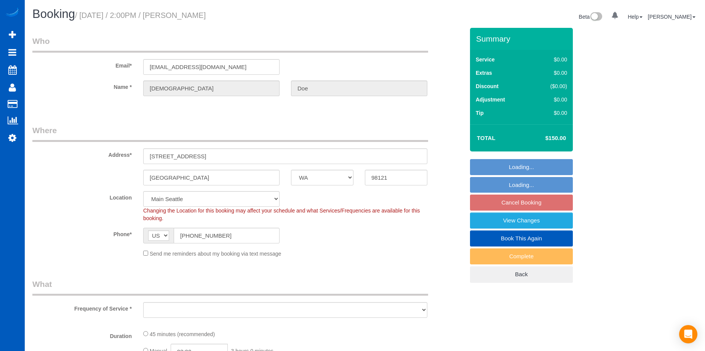
select select "WA"
select select "object:807"
select select "string:fspay-87cf43e5-8214-49e6-bd5a-9fdb57190191"
select select "spot3"
select select "object:1154"
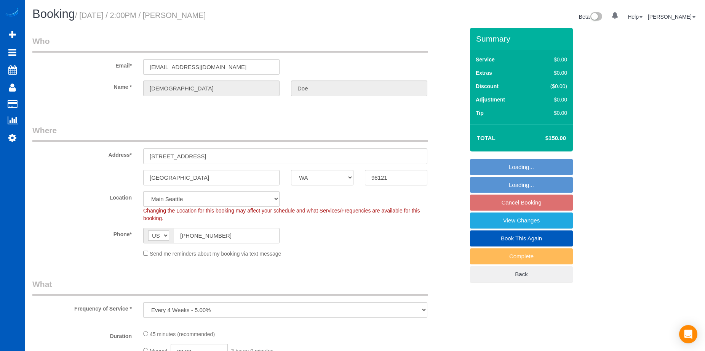
select select "199"
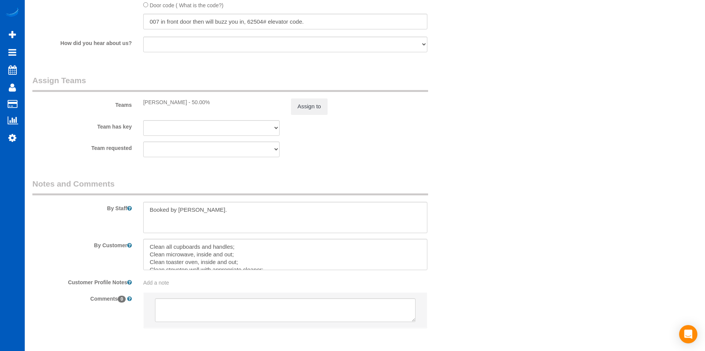
scroll to position [30, 0]
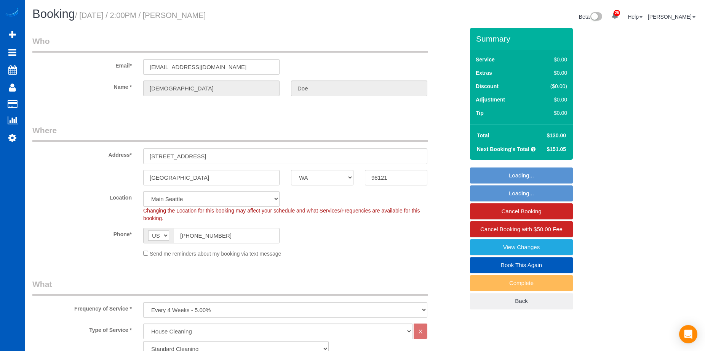
select select "WA"
select select "199"
select select "spot1"
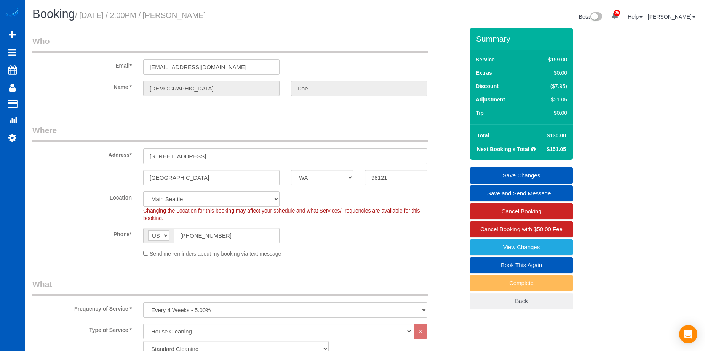
click at [492, 188] on link "Save and Send Message..." at bounding box center [521, 193] width 103 height 16
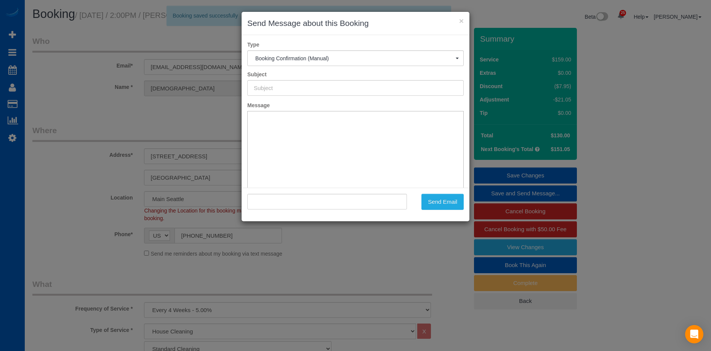
type input "Cleaning Service Confirmed!"
type input ""Christi Doe" <christi_doe@yahoo.com>"
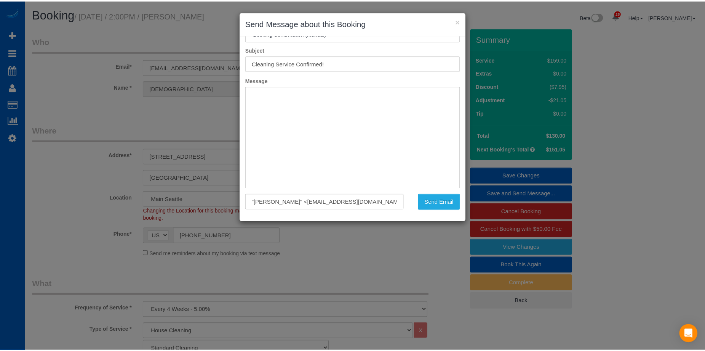
scroll to position [38, 0]
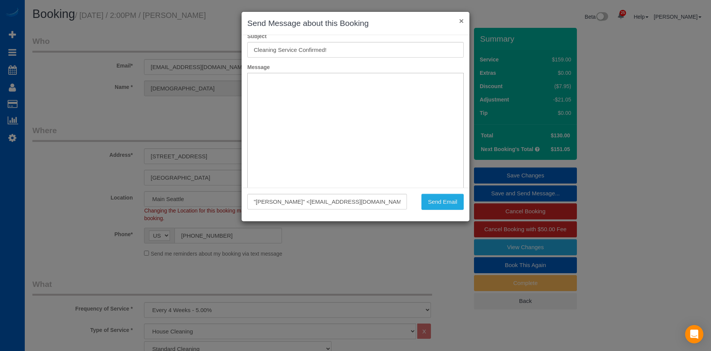
click at [459, 17] on button "×" at bounding box center [461, 21] width 5 height 8
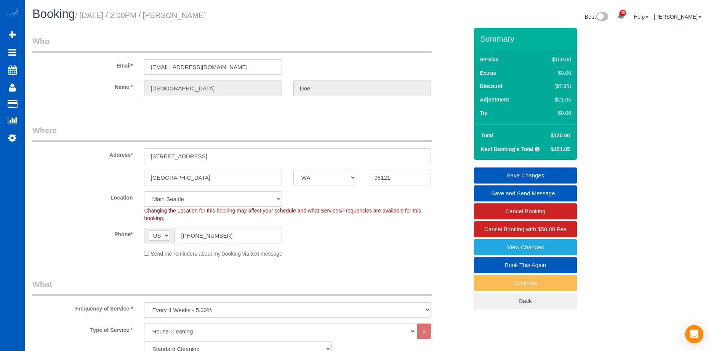
scroll to position [0, 0]
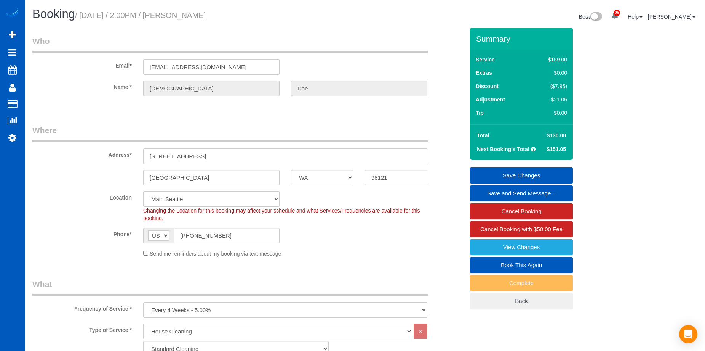
click at [519, 194] on link "Save and Send Message..." at bounding box center [521, 193] width 103 height 16
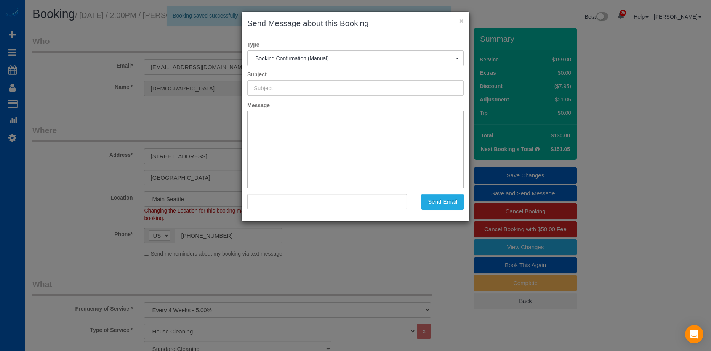
type input "Cleaning Service Confirmed!"
type input ""Christi Doe" <christi_doe@yahoo.com>"
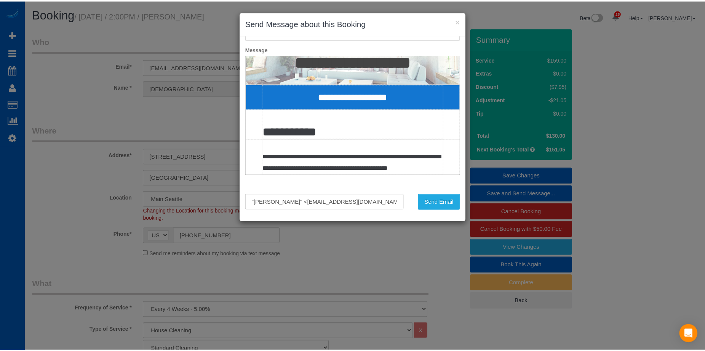
scroll to position [76, 0]
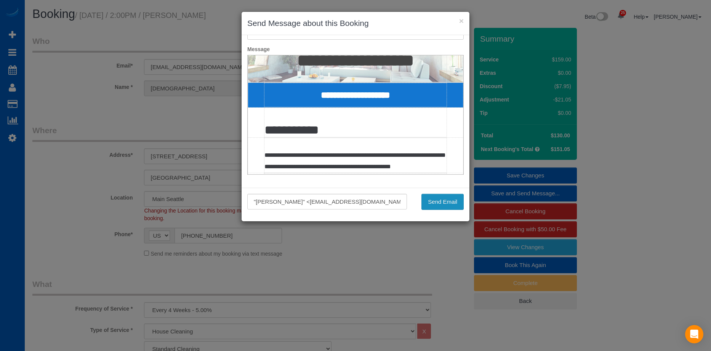
click at [451, 204] on button "Send Email" at bounding box center [442, 202] width 42 height 16
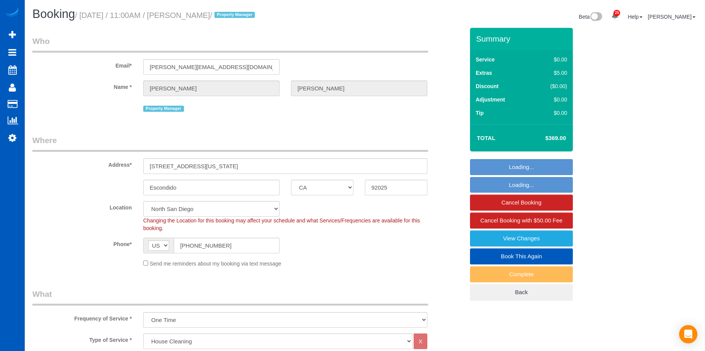
select select "CA"
select select "199"
select select "spot1"
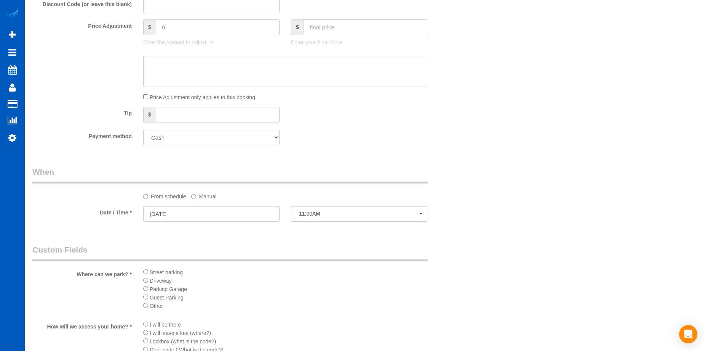
scroll to position [610, 0]
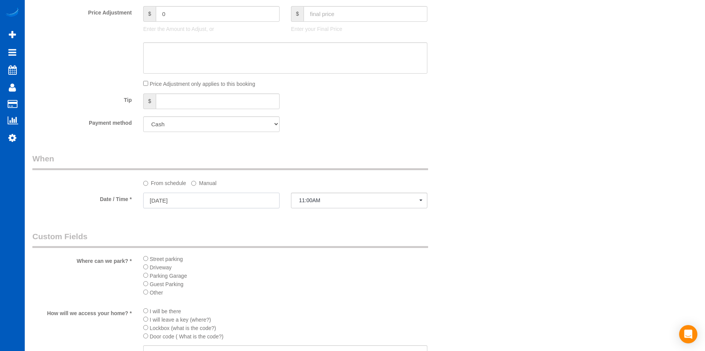
click at [231, 201] on input "[DATE]" at bounding box center [211, 200] width 136 height 16
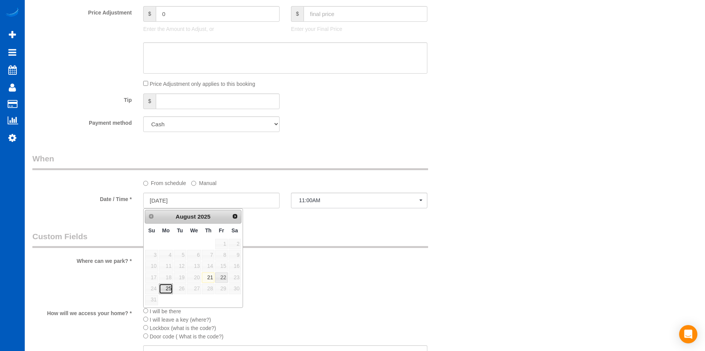
click at [168, 288] on link "25" at bounding box center [166, 288] width 14 height 10
type input "08/25/2025"
select select "spot7"
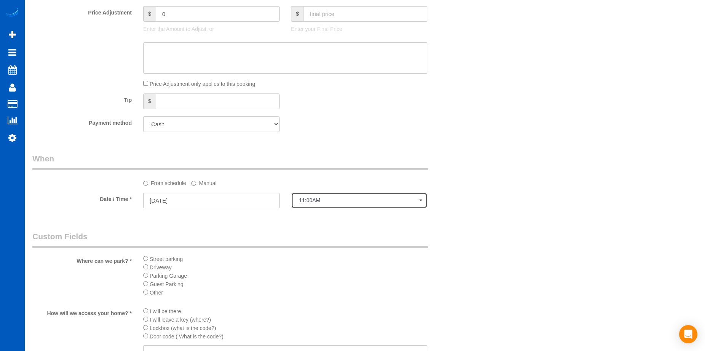
click at [336, 200] on span "11:00AM" at bounding box center [359, 200] width 120 height 6
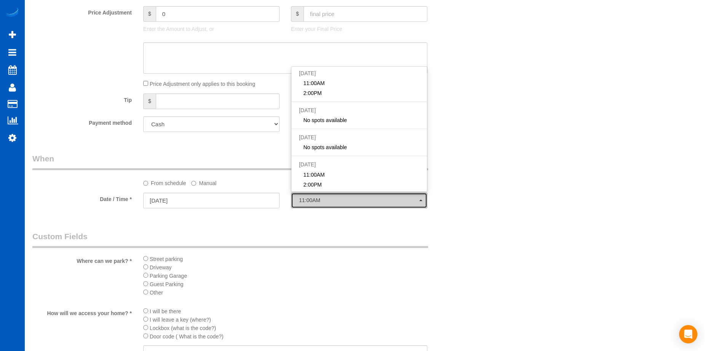
click at [336, 200] on span "11:00AM" at bounding box center [359, 200] width 120 height 6
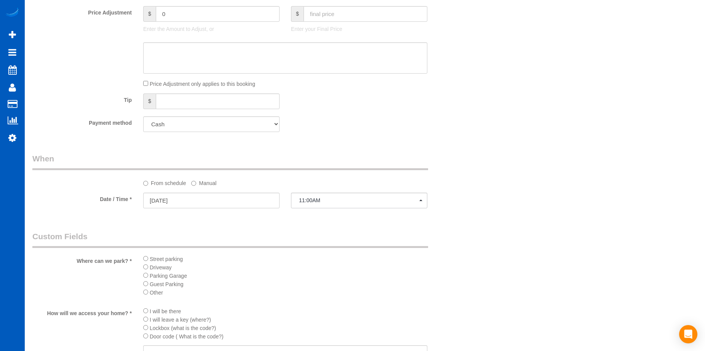
click at [197, 183] on label "Manual" at bounding box center [203, 181] width 25 height 10
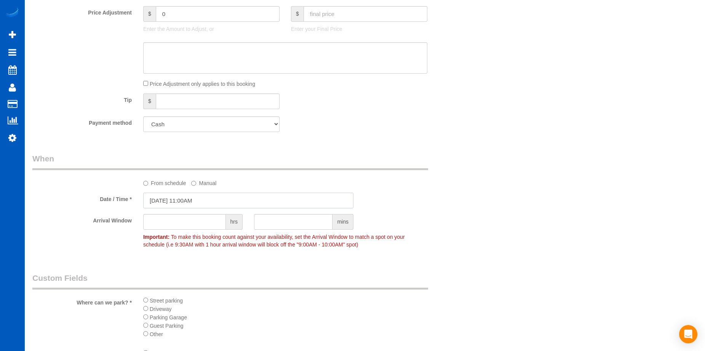
click at [198, 198] on input "08/25/2025 11:00AM" at bounding box center [248, 200] width 210 height 16
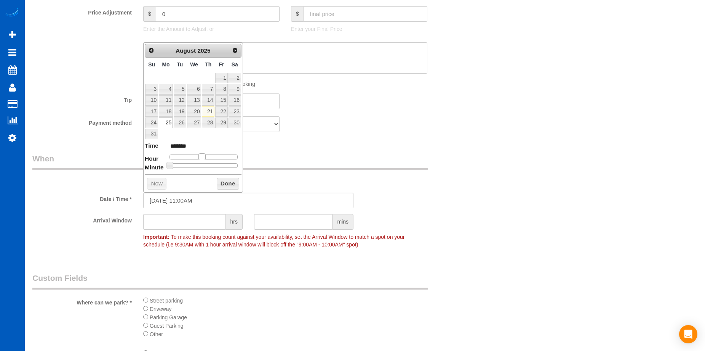
type input "08/25/2025 12:00PM"
type input "*******"
drag, startPoint x: 204, startPoint y: 155, endPoint x: 209, endPoint y: 157, distance: 5.2
click at [209, 157] on div at bounding box center [204, 156] width 68 height 5
click at [224, 182] on button "Done" at bounding box center [228, 184] width 22 height 12
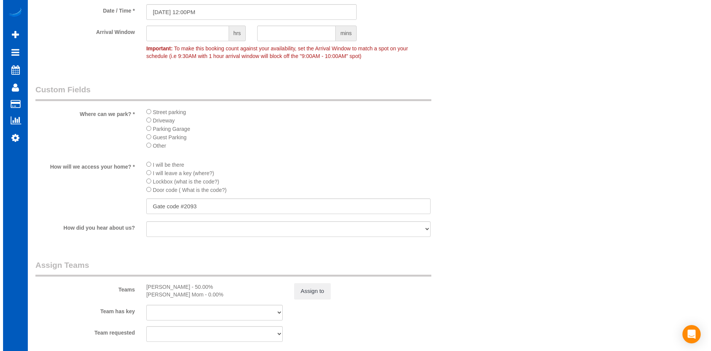
scroll to position [876, 0]
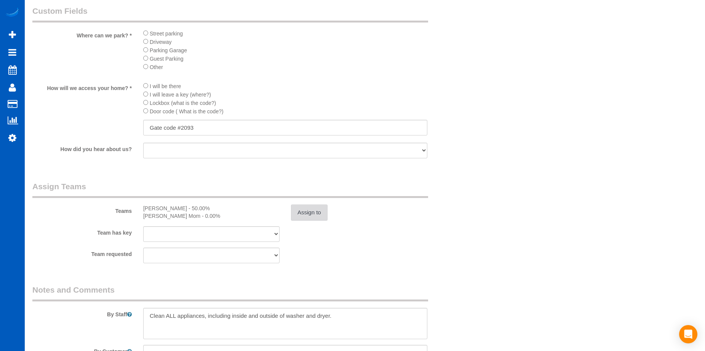
click at [316, 213] on button "Assign to" at bounding box center [309, 212] width 37 height 16
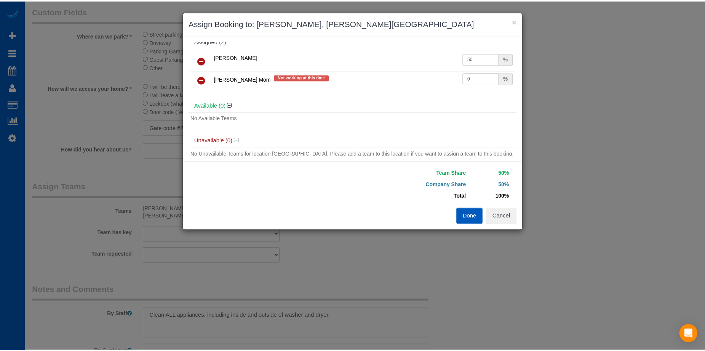
scroll to position [0, 0]
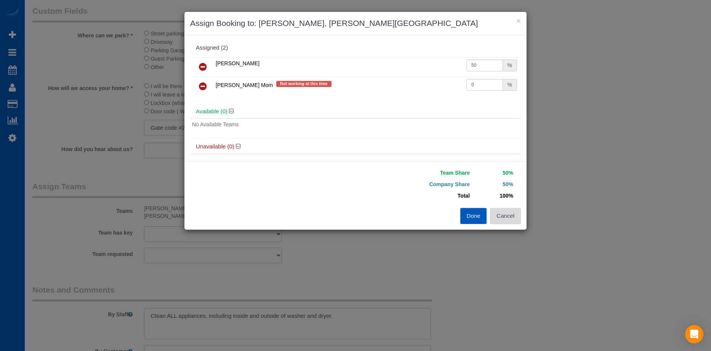
click at [510, 218] on button "Cancel" at bounding box center [505, 216] width 31 height 16
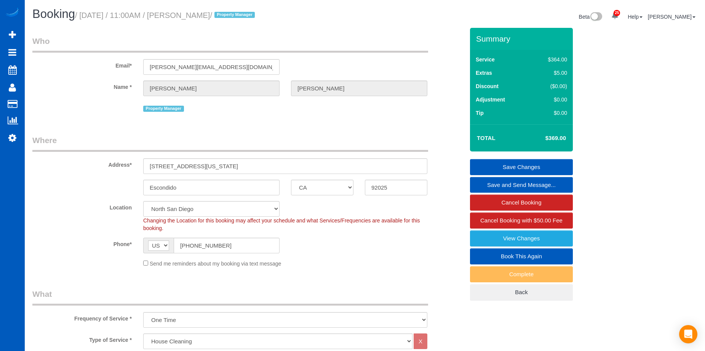
click at [505, 162] on link "Save Changes" at bounding box center [521, 167] width 103 height 16
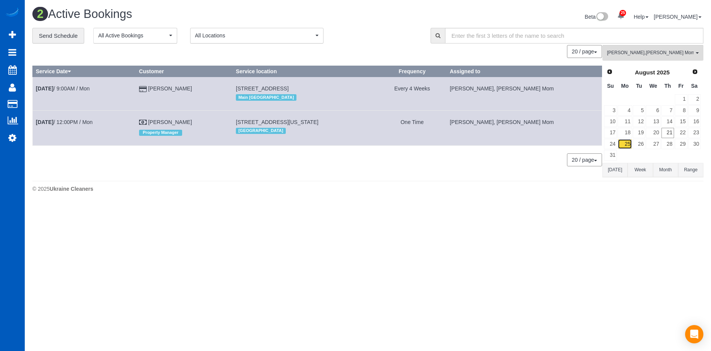
click at [623, 145] on link "25" at bounding box center [625, 144] width 14 height 10
click at [632, 53] on span "Inna Novytska , Inna Novytska Mom" at bounding box center [650, 53] width 87 height 6
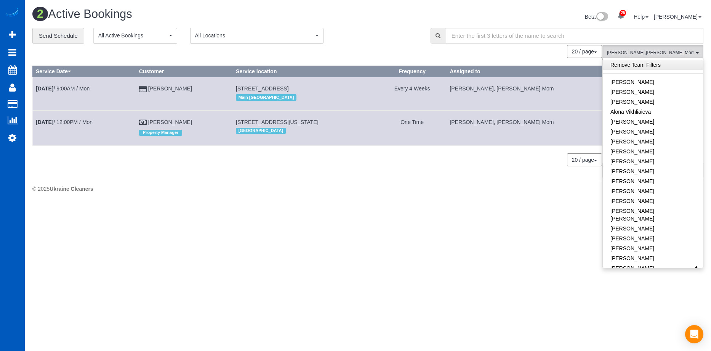
click at [656, 63] on link "Remove Team Filters" at bounding box center [653, 65] width 100 height 10
click at [361, 16] on h1 "2 Active Bookings" at bounding box center [197, 14] width 330 height 13
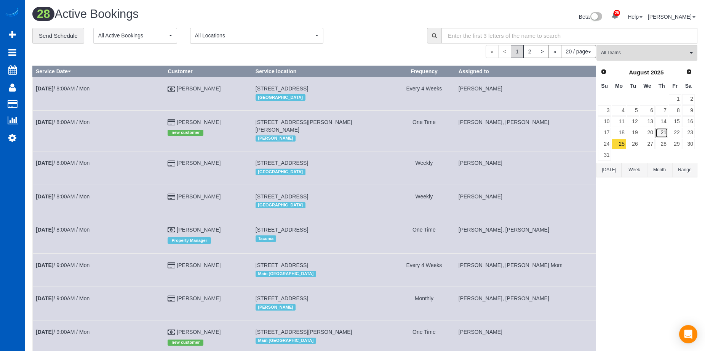
click at [663, 129] on link "21" at bounding box center [662, 133] width 13 height 10
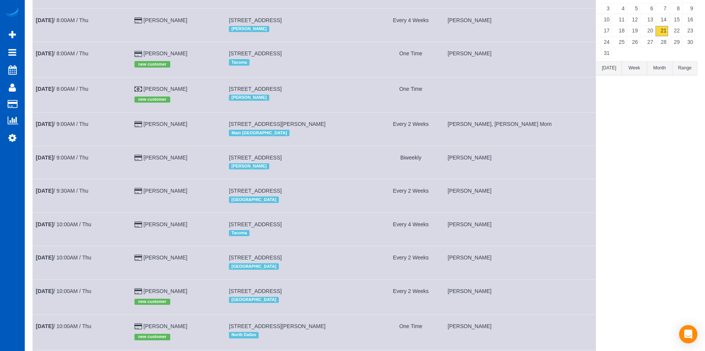
scroll to position [38, 0]
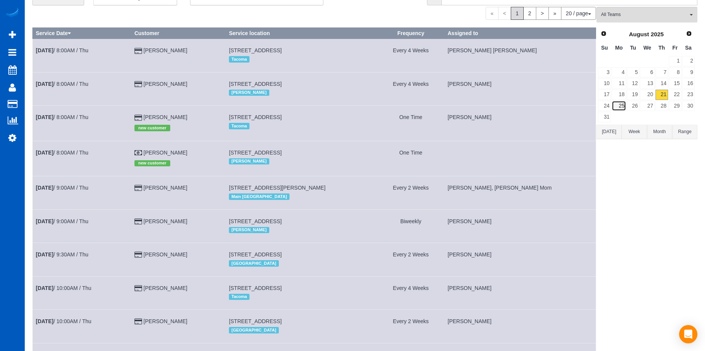
click at [619, 106] on link "25" at bounding box center [619, 106] width 14 height 10
click at [648, 15] on span "All Teams" at bounding box center [644, 14] width 87 height 6
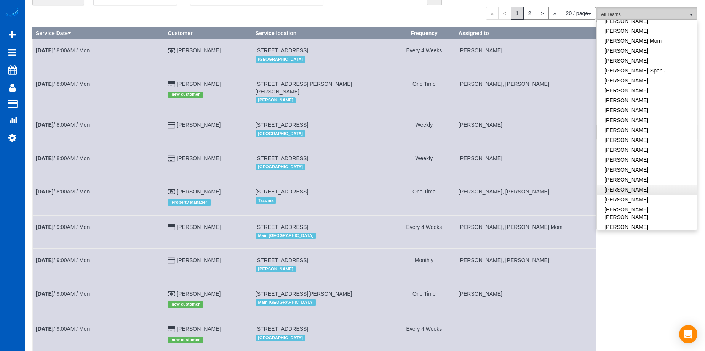
scroll to position [152, 0]
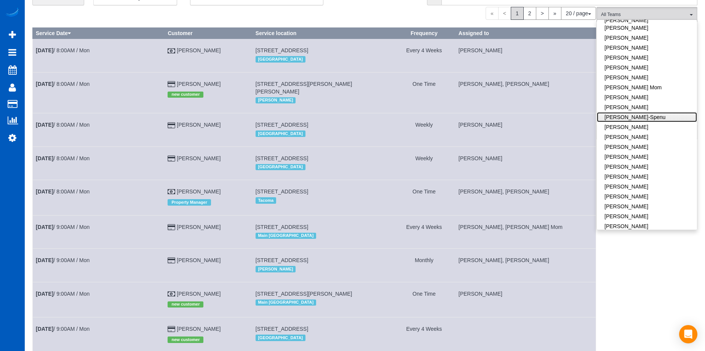
click at [669, 112] on link "Iryna Kuzmenko-Spenu" at bounding box center [647, 117] width 100 height 10
click at [385, 12] on div "« < 1 2 > » 20 / page 10 / page 20 / page 30 / page 40 / page 50 / page 100 / p…" at bounding box center [314, 13] width 564 height 13
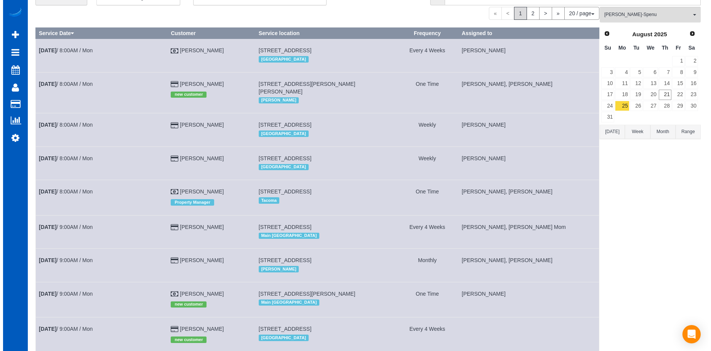
scroll to position [0, 0]
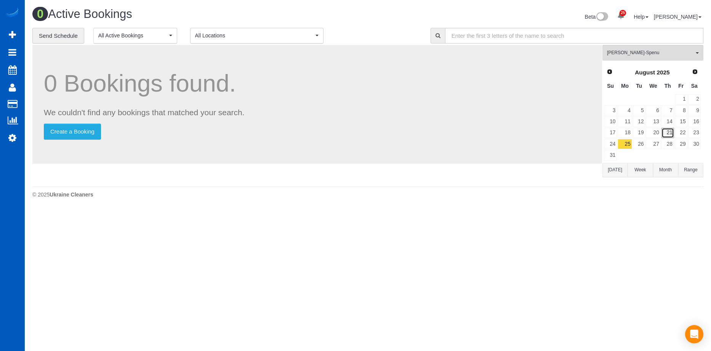
click at [670, 136] on link "21" at bounding box center [668, 133] width 13 height 10
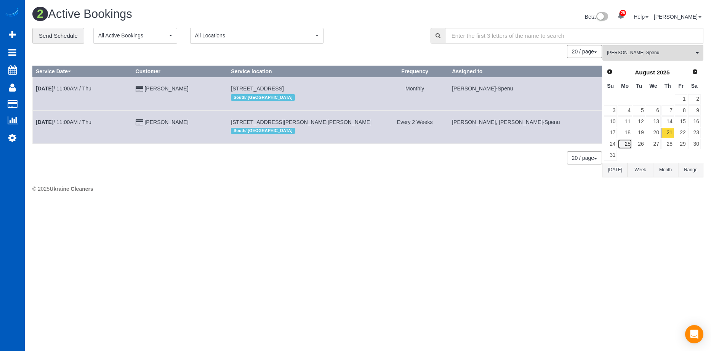
click at [628, 142] on link "25" at bounding box center [625, 144] width 14 height 10
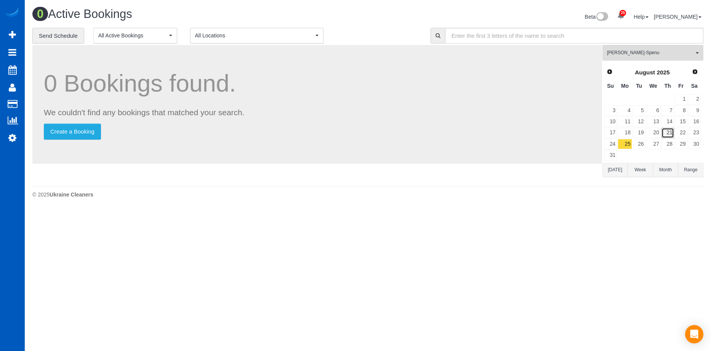
click at [669, 129] on link "21" at bounding box center [668, 133] width 13 height 10
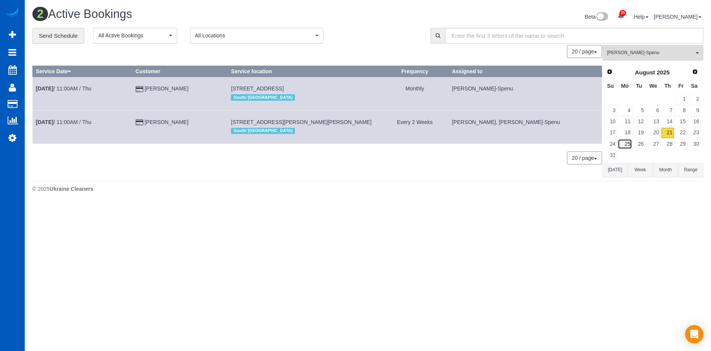
click at [625, 141] on link "25" at bounding box center [625, 144] width 14 height 10
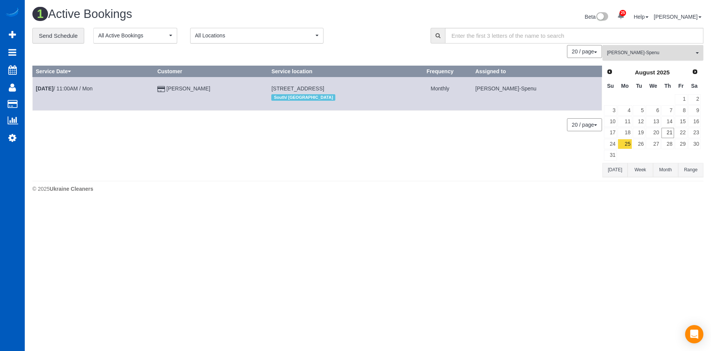
click at [632, 50] on span "Iryna Kuzmenko-Spenu" at bounding box center [650, 53] width 87 height 6
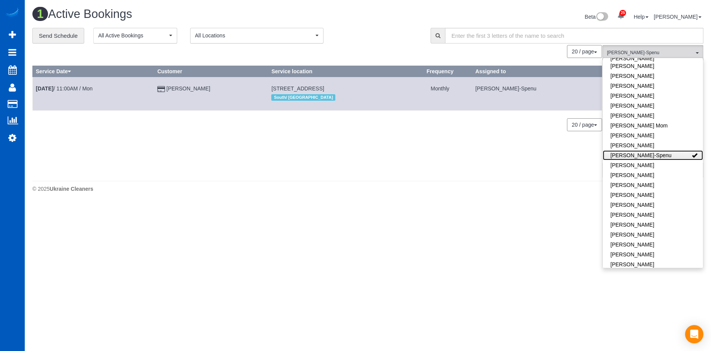
click at [671, 150] on link "Iryna Kuzmenko-Spenu" at bounding box center [653, 155] width 100 height 10
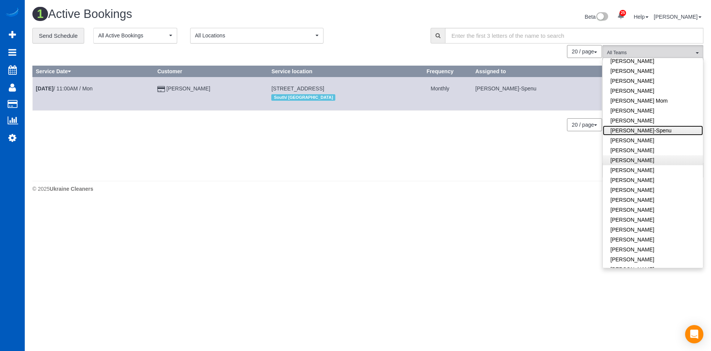
scroll to position [191, 0]
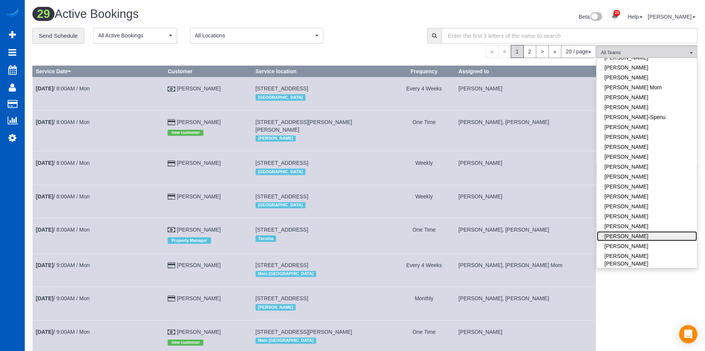
click at [647, 231] on link "Milena Kasianchyk" at bounding box center [647, 236] width 100 height 10
click at [373, 30] on div "**********" at bounding box center [223, 36] width 383 height 16
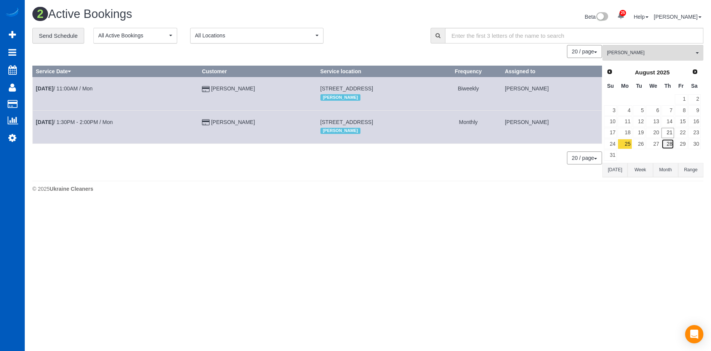
click at [669, 142] on link "28" at bounding box center [668, 144] width 13 height 10
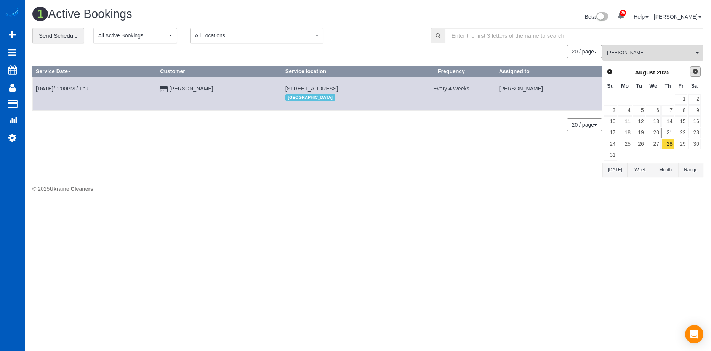
click at [693, 73] on span "Next" at bounding box center [695, 71] width 6 height 6
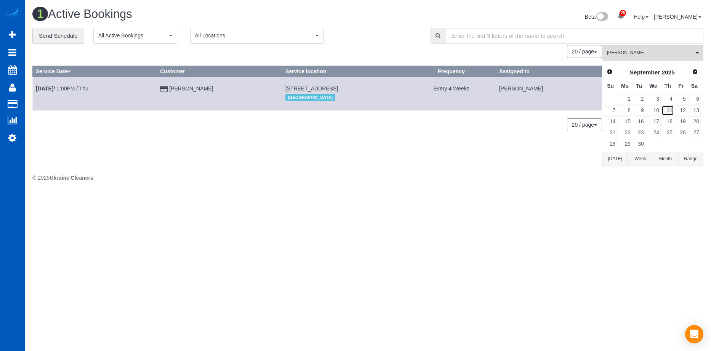
click at [667, 108] on link "11" at bounding box center [668, 110] width 13 height 10
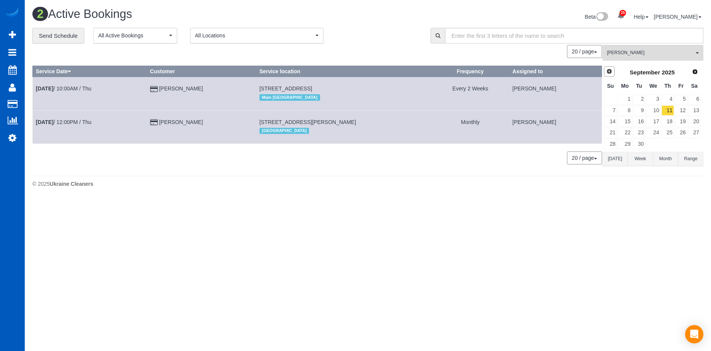
click at [612, 70] on span "Prev" at bounding box center [609, 71] width 6 height 6
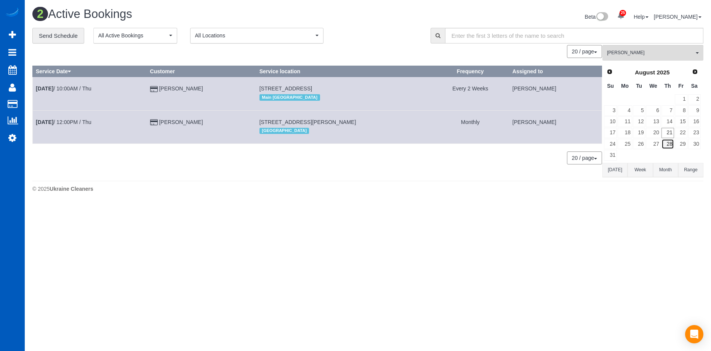
click at [668, 142] on link "28" at bounding box center [668, 144] width 13 height 10
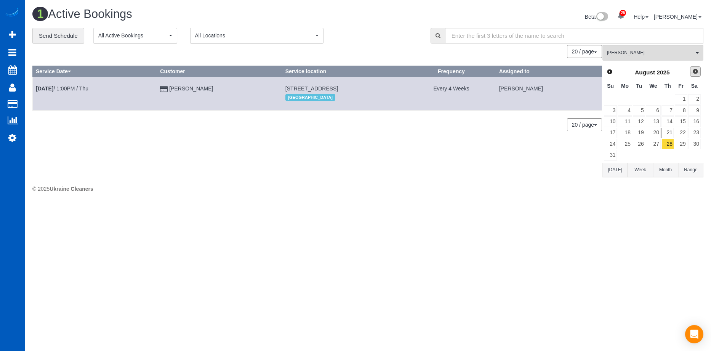
click at [692, 72] on span "Next" at bounding box center [695, 71] width 6 height 6
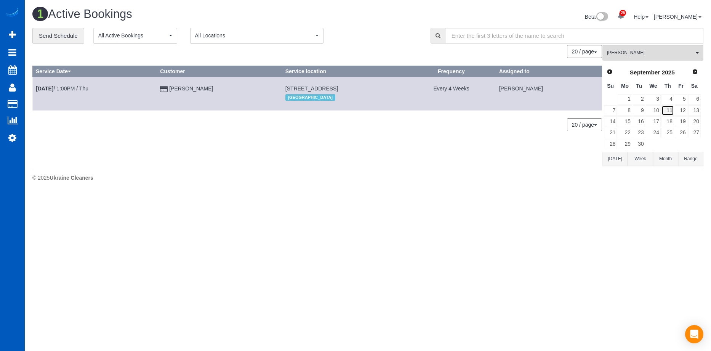
click at [665, 111] on link "11" at bounding box center [668, 110] width 13 height 10
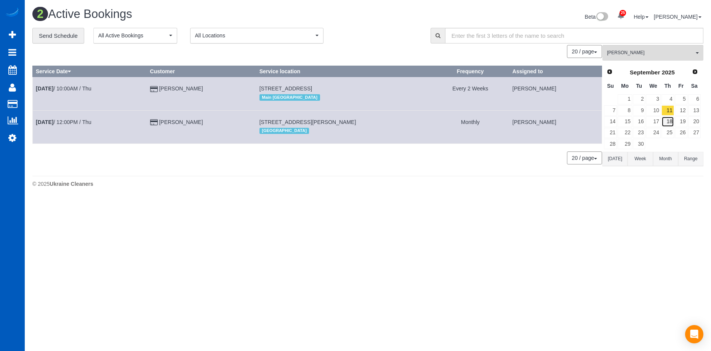
click at [668, 121] on link "18" at bounding box center [668, 121] width 13 height 10
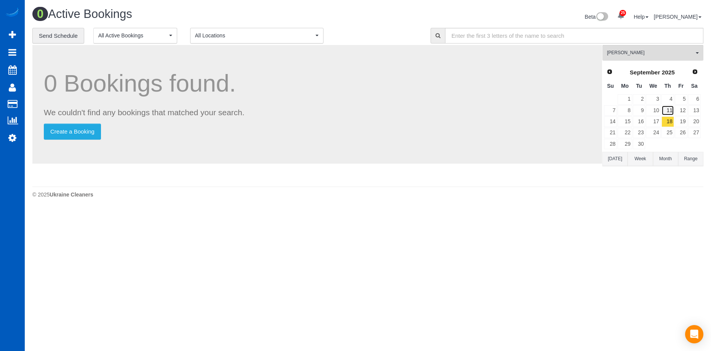
click at [671, 108] on link "11" at bounding box center [668, 110] width 13 height 10
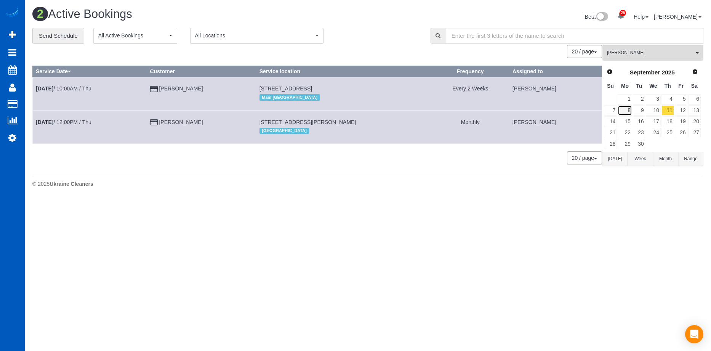
click at [631, 110] on link "8" at bounding box center [625, 110] width 14 height 10
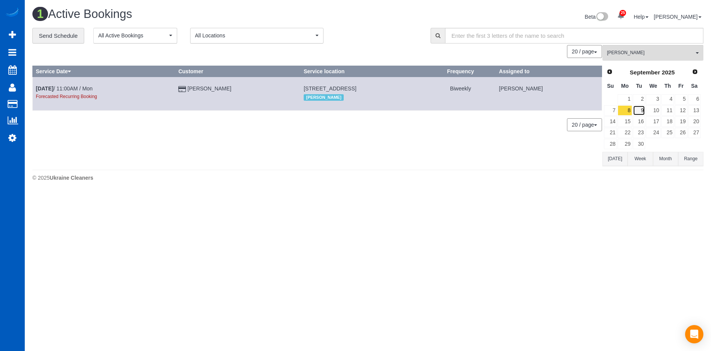
click at [640, 109] on link "9" at bounding box center [639, 110] width 13 height 10
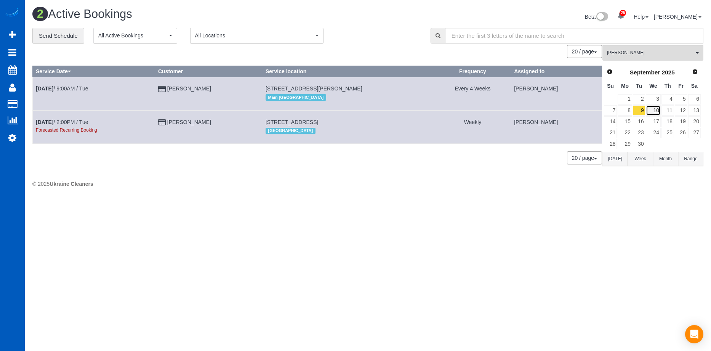
click at [651, 108] on link "10" at bounding box center [653, 110] width 14 height 10
click at [669, 110] on link "11" at bounding box center [668, 110] width 13 height 10
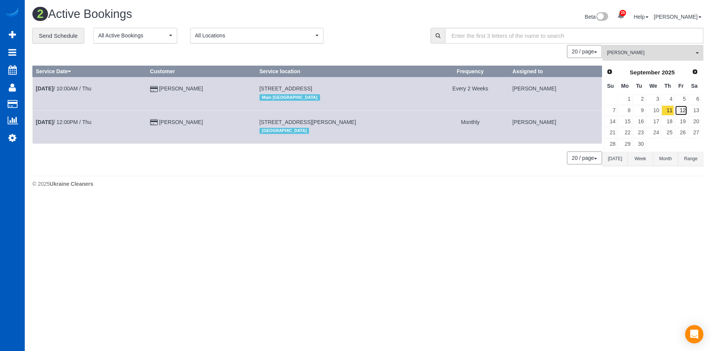
click at [682, 110] on link "12" at bounding box center [681, 110] width 13 height 10
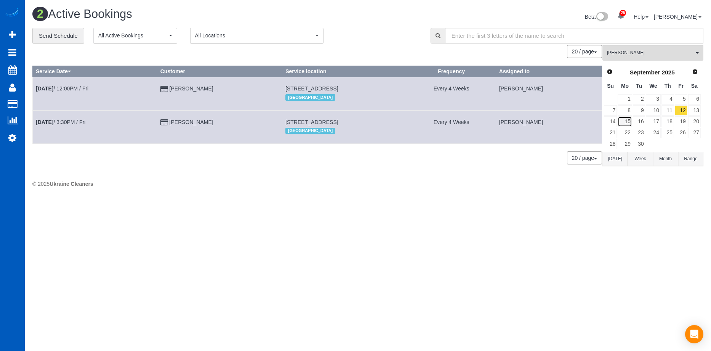
click at [628, 121] on link "15" at bounding box center [625, 121] width 14 height 10
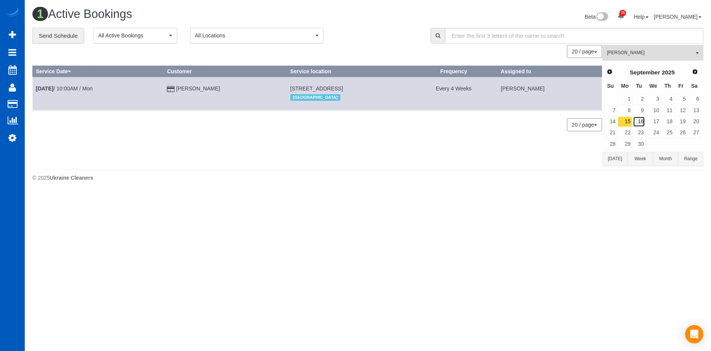
click at [637, 120] on link "16" at bounding box center [639, 121] width 13 height 10
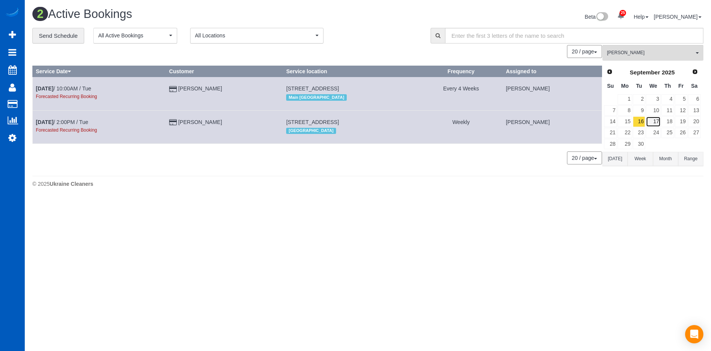
click at [654, 122] on link "17" at bounding box center [653, 121] width 14 height 10
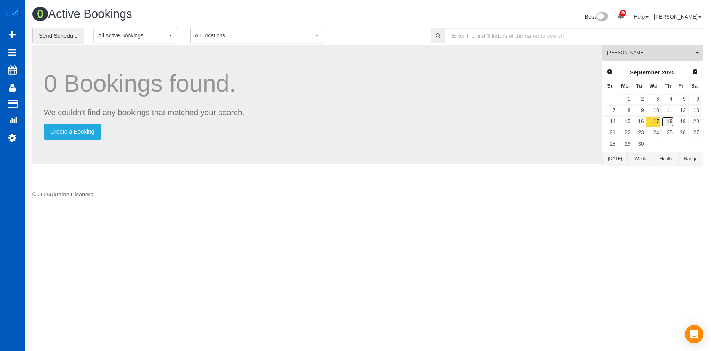
click at [667, 121] on link "18" at bounding box center [668, 121] width 13 height 10
click at [681, 120] on link "19" at bounding box center [681, 121] width 13 height 10
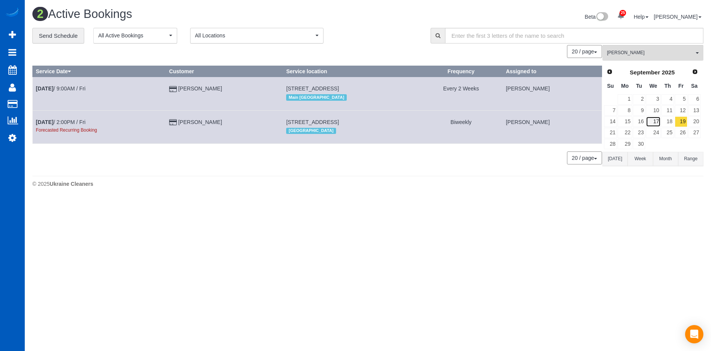
click at [658, 120] on link "17" at bounding box center [653, 121] width 14 height 10
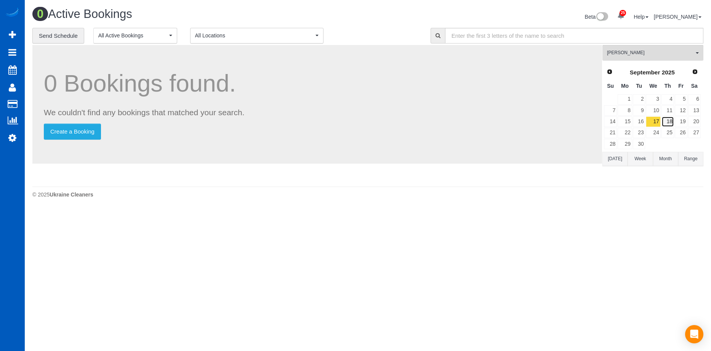
click at [665, 122] on link "18" at bounding box center [668, 121] width 13 height 10
click at [628, 140] on link "29" at bounding box center [625, 144] width 14 height 10
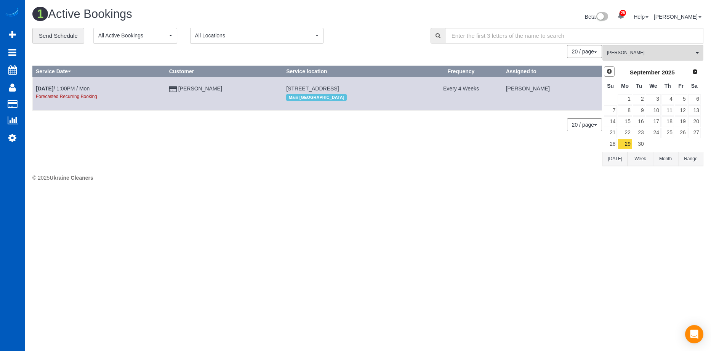
click at [605, 67] on link "Prev" at bounding box center [609, 71] width 11 height 11
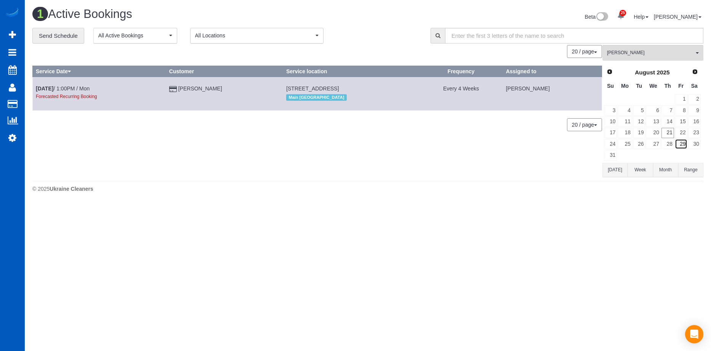
click at [683, 144] on link "29" at bounding box center [681, 144] width 13 height 10
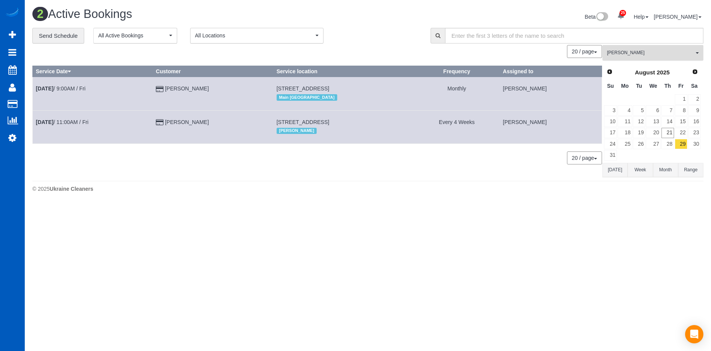
click at [662, 52] on span "Milena Kasianchyk" at bounding box center [650, 53] width 87 height 6
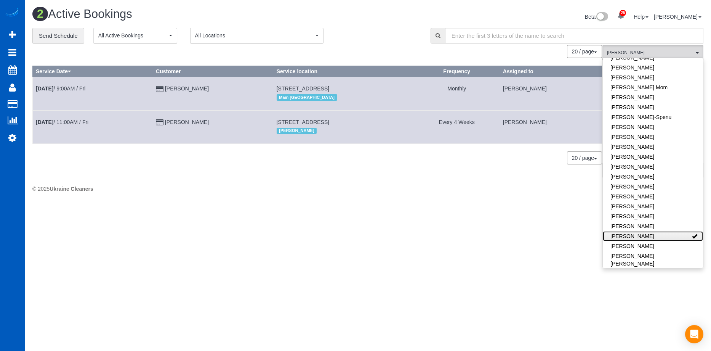
click at [672, 231] on link "Milena Kasianchyk" at bounding box center [653, 236] width 100 height 10
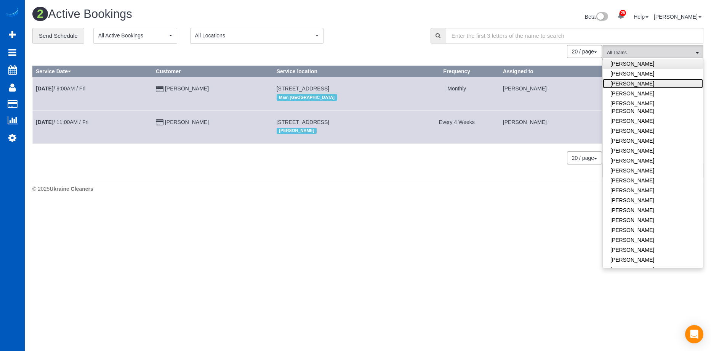
scroll to position [457, 0]
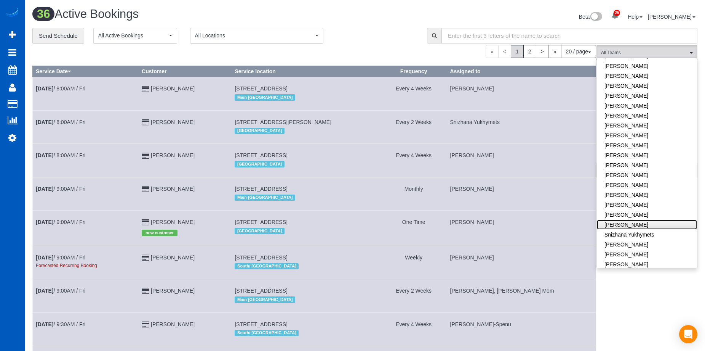
click at [675, 219] on link "Sarah Morozov" at bounding box center [647, 224] width 100 height 10
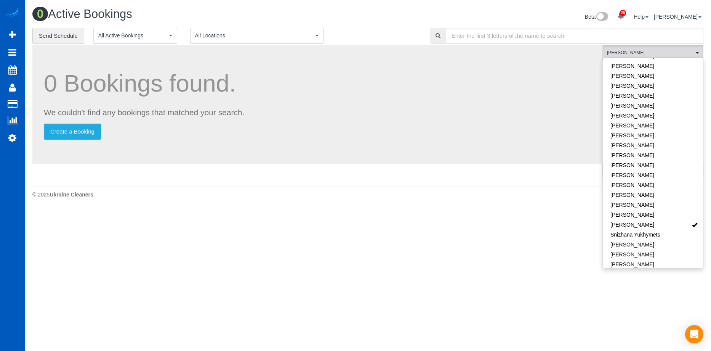
click at [352, 23] on div "0 Active Bookings" at bounding box center [197, 16] width 341 height 16
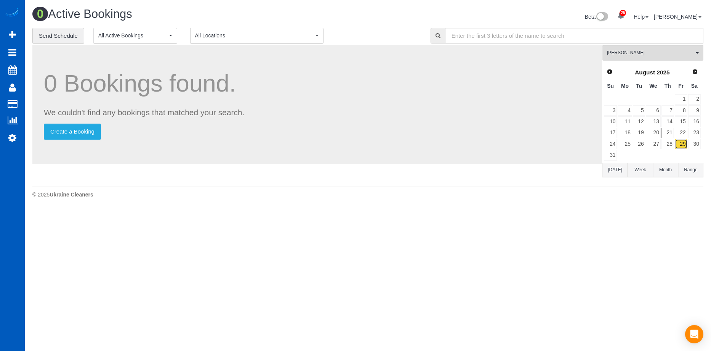
click at [679, 144] on link "29" at bounding box center [681, 144] width 13 height 10
click at [639, 51] on span "Sarah Morozov" at bounding box center [650, 53] width 87 height 6
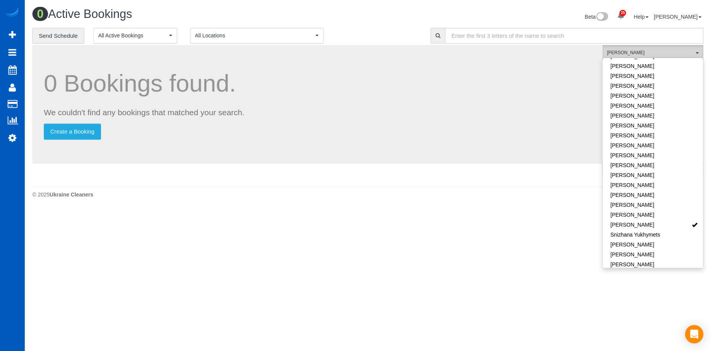
click at [639, 51] on span "Sarah Morozov" at bounding box center [650, 53] width 87 height 6
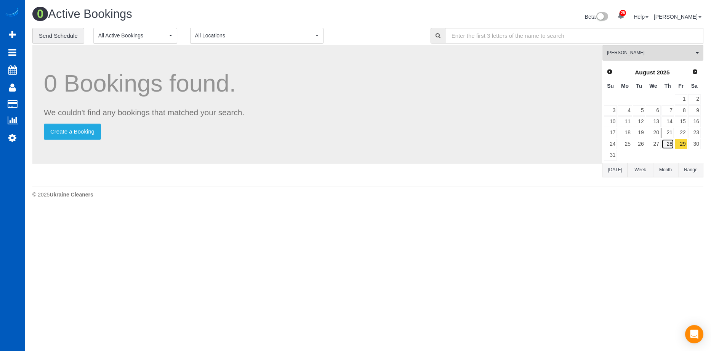
click at [671, 142] on link "28" at bounding box center [668, 144] width 13 height 10
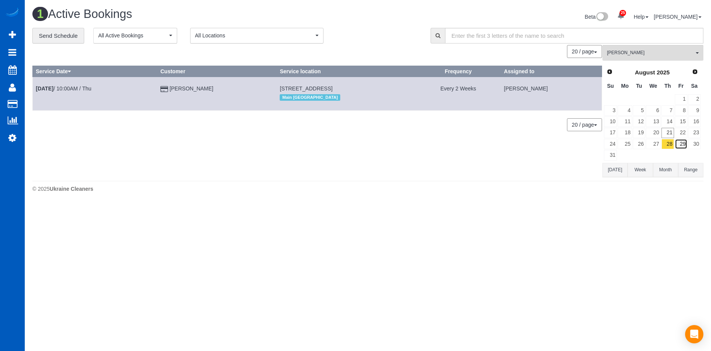
click at [685, 146] on link "29" at bounding box center [681, 144] width 13 height 10
click at [650, 48] on button "Sarah Morozov All Teams" at bounding box center [652, 53] width 101 height 16
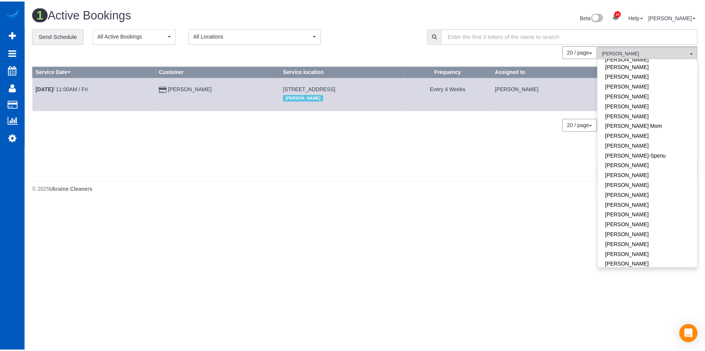
scroll to position [0, 0]
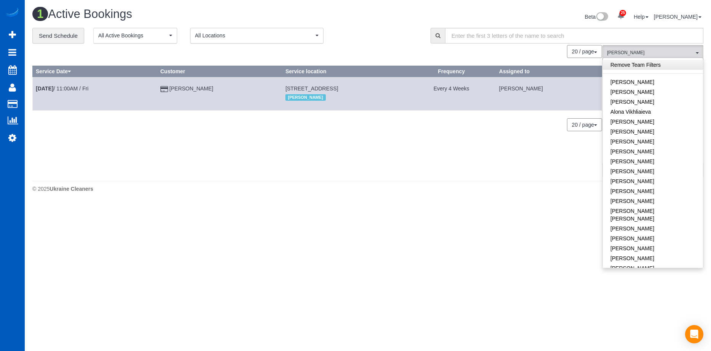
click at [664, 67] on link "Remove Team Filters" at bounding box center [653, 65] width 100 height 10
click at [371, 24] on div "Beta 25 Your Notifications You have 0 alerts × You have 4 to charge for 08/18/2…" at bounding box center [538, 18] width 341 height 20
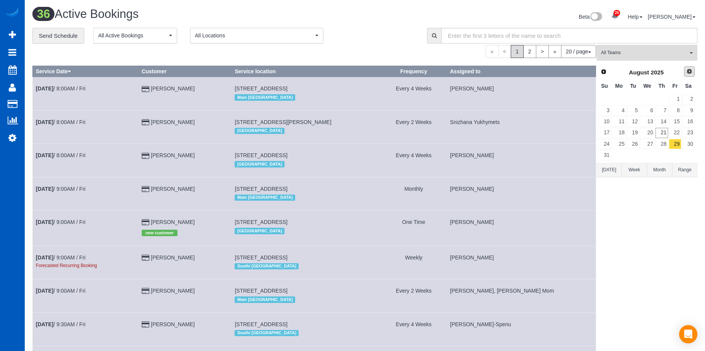
click at [686, 70] on link "Next" at bounding box center [689, 71] width 11 height 11
click at [623, 100] on link "1" at bounding box center [619, 99] width 14 height 10
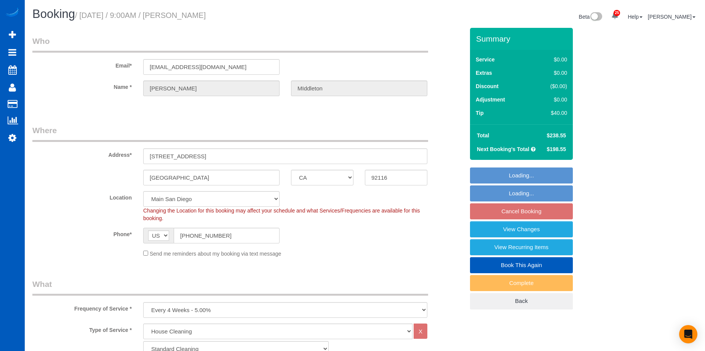
select select "CA"
select select "199"
select select "1501"
select select "3"
select select "2"
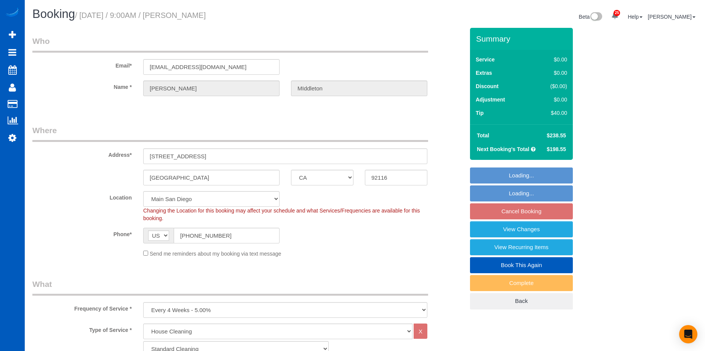
select select "object:885"
select select "string:fspay-5fcdae0a-fa11-49af-9e6f-6b2441ed0955"
select select "1501"
select select "3"
select select "2"
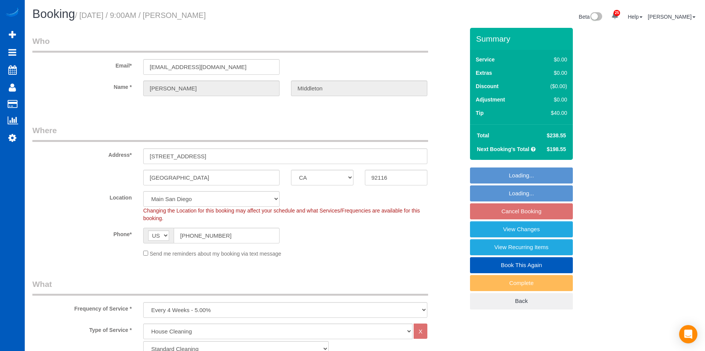
select select "CA"
select select "199"
select select "1501"
select select "3"
select select "2"
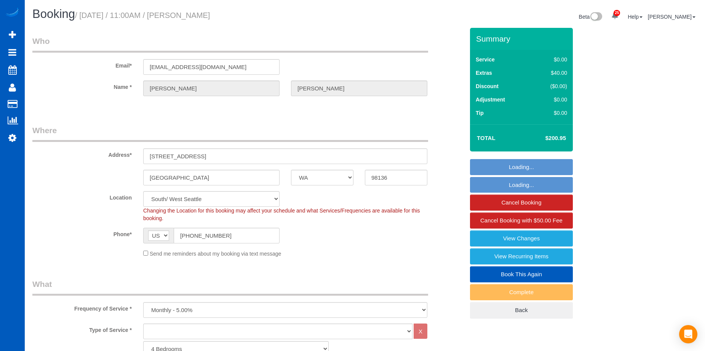
select select "WA"
select select "1501"
select select "3"
select select "spot1"
select select "WA"
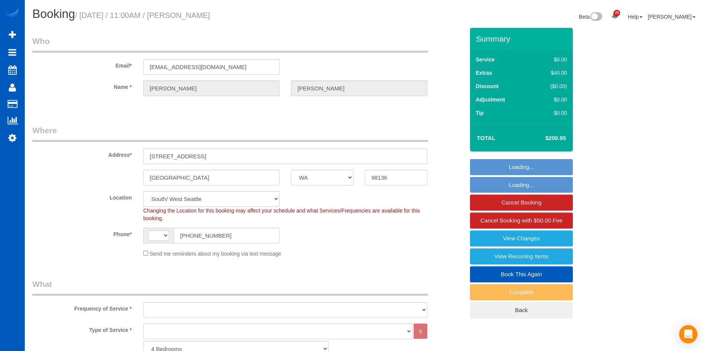
select select "1501"
select select "3"
select select "string:[GEOGRAPHIC_DATA]"
select select "object:1004"
select select "1501"
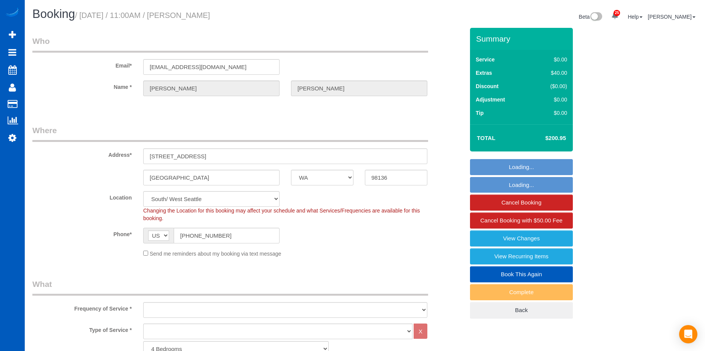
select select "3"
select select "spot1"
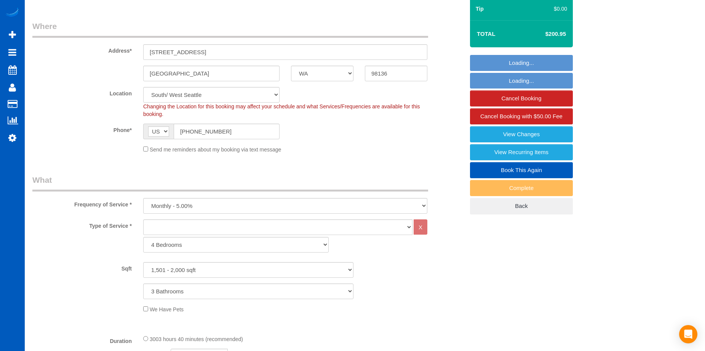
select select "object:1123"
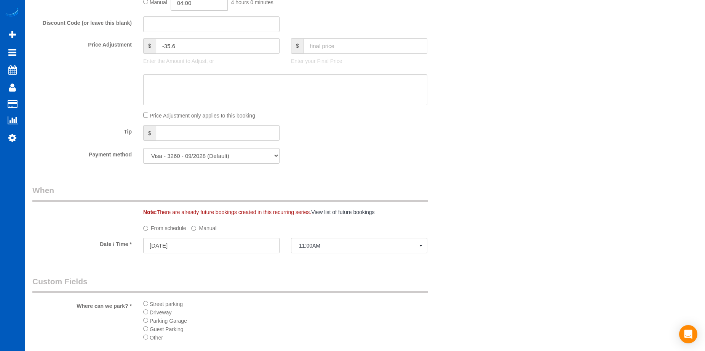
scroll to position [610, 0]
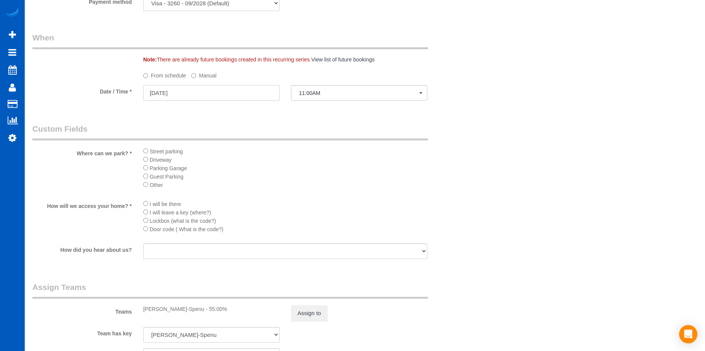
click at [266, 96] on input "08/21/2025" at bounding box center [211, 93] width 136 height 16
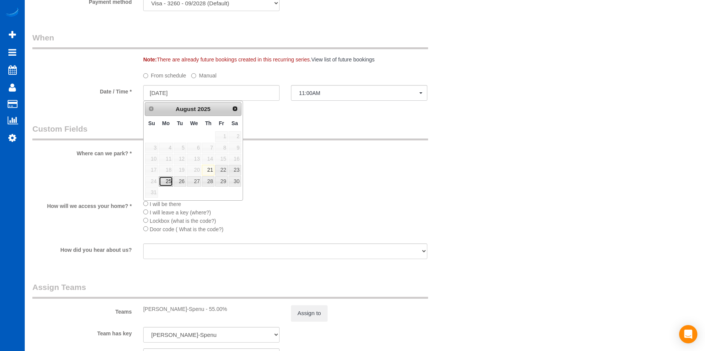
click at [165, 182] on link "25" at bounding box center [166, 181] width 14 height 10
type input "08/25/2025"
select select "spot9"
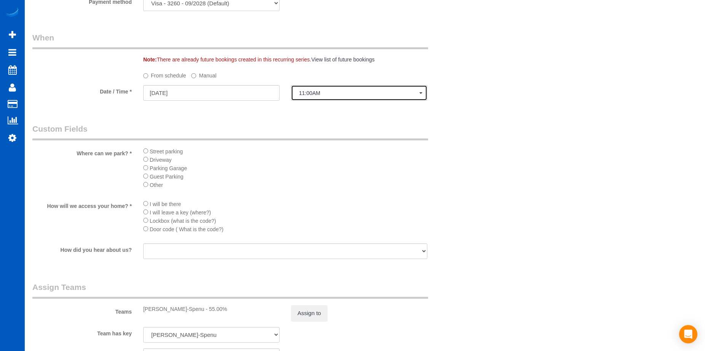
click at [330, 91] on span "11:00AM" at bounding box center [359, 93] width 120 height 6
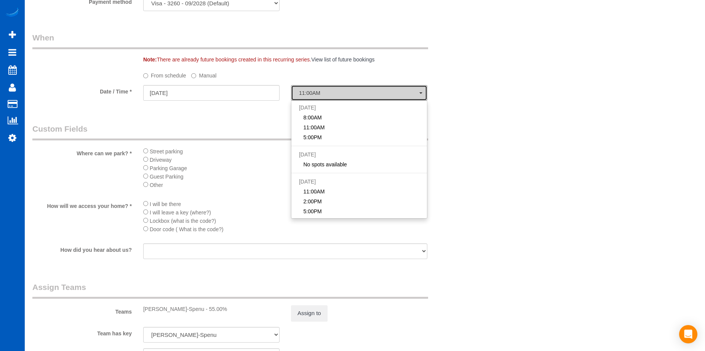
click at [335, 89] on button "11:00AM" at bounding box center [359, 93] width 136 height 16
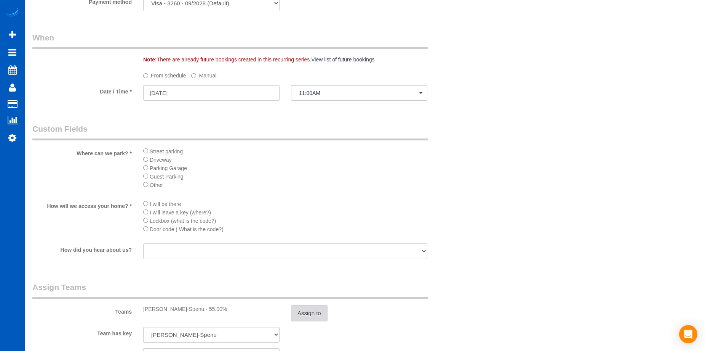
click at [312, 313] on button "Assign to" at bounding box center [309, 313] width 37 height 16
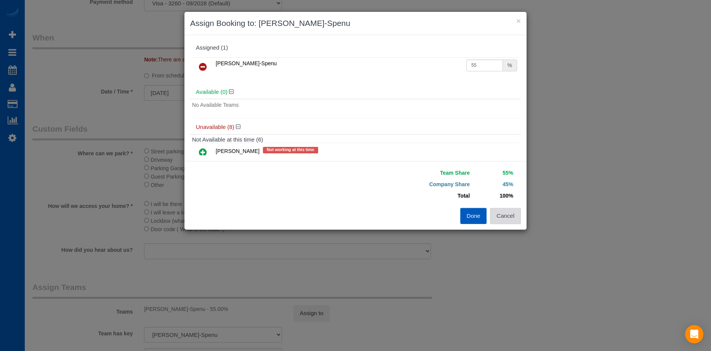
click button "Cancel"
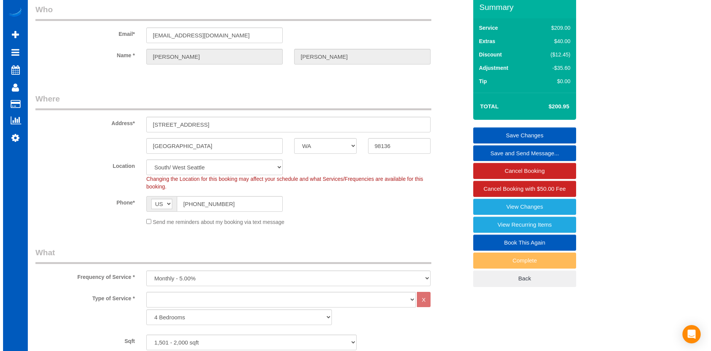
scroll to position [0, 0]
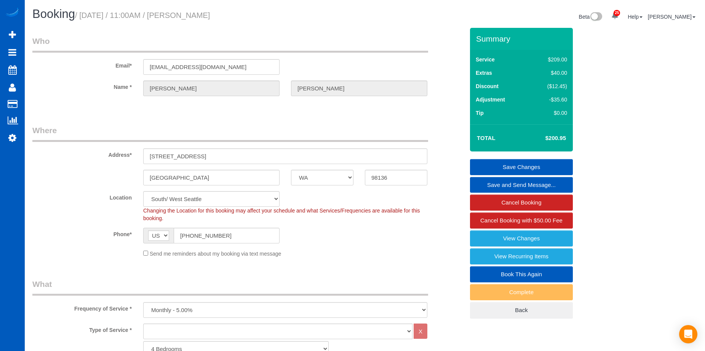
click link "Save Changes"
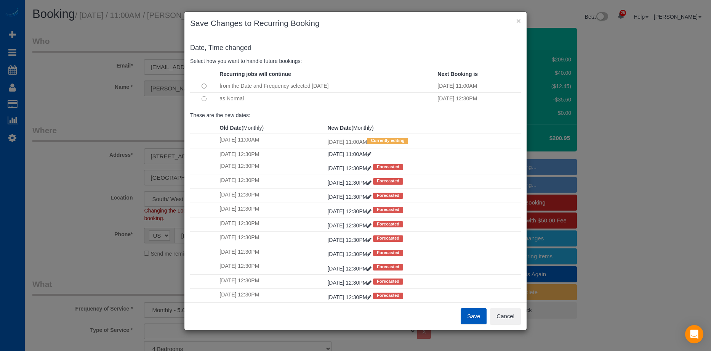
click button "Save"
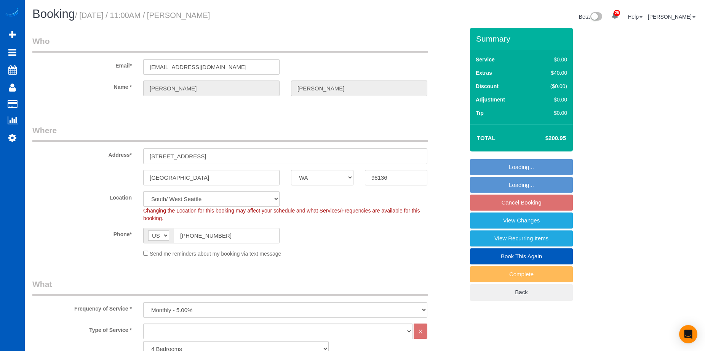
select select "WA"
select select "object:1061"
select select "spot1"
select select "1501"
select select "3"
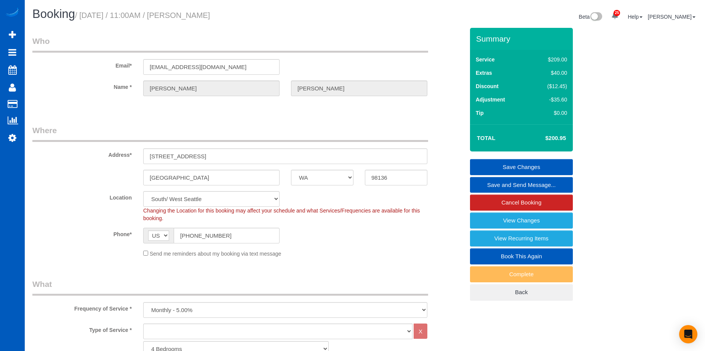
click at [488, 183] on link "Save and Send Message..." at bounding box center [521, 185] width 103 height 16
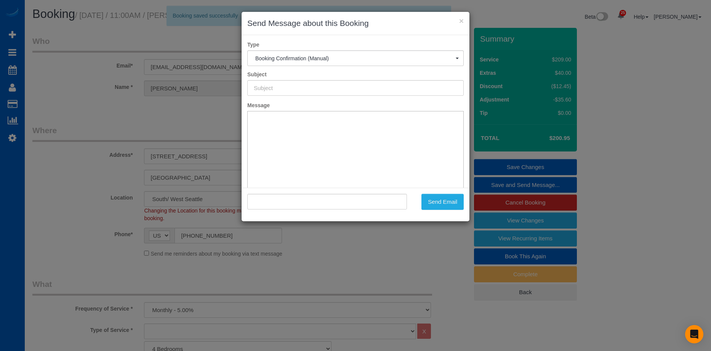
type input "Cleaning Service Confirmed!"
type input ""Jonathan Lee" <jon00lee@gmail.com>"
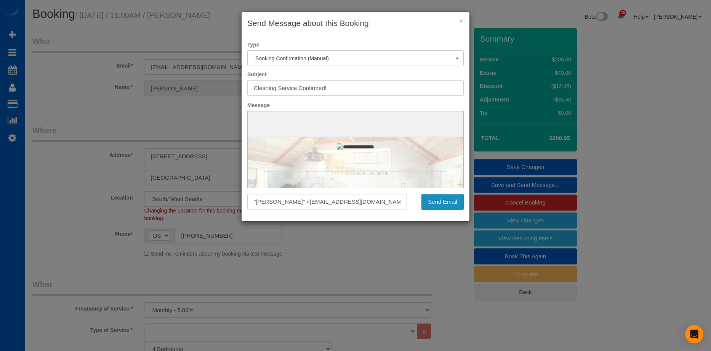
click at [440, 202] on button "Send Email" at bounding box center [442, 202] width 42 height 16
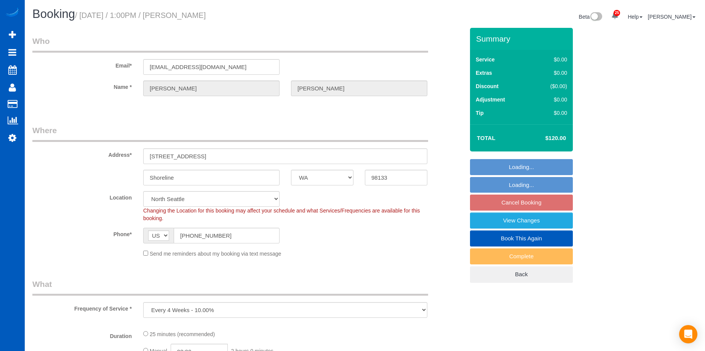
select select "WA"
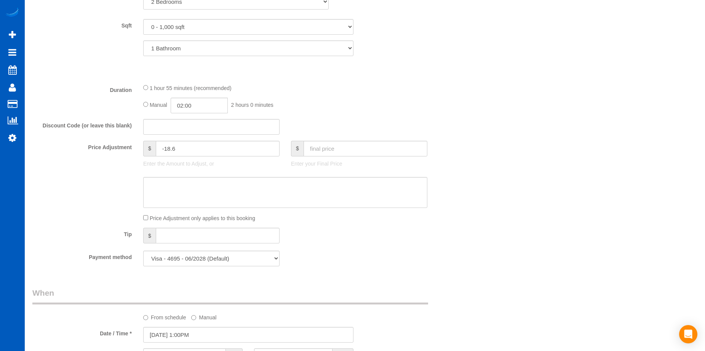
scroll to position [419, 0]
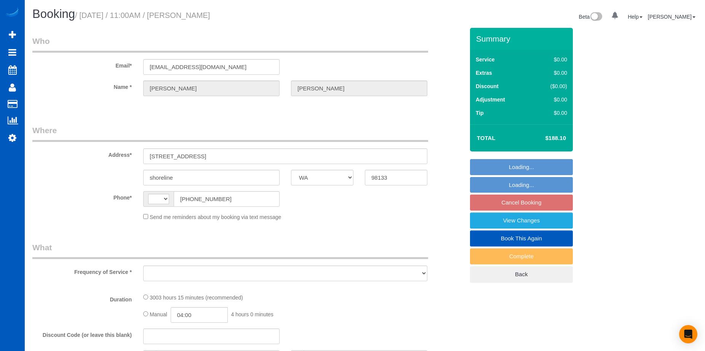
select select "WA"
select select "string:[GEOGRAPHIC_DATA]"
select select "string:fspay-7b4deb78-4615-4866-b969-d10122358f53"
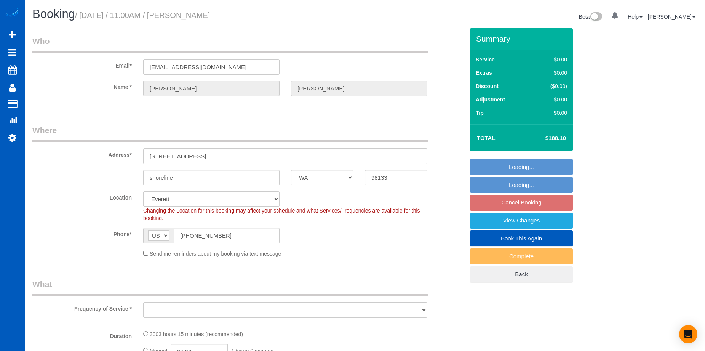
select select "object:909"
select select "1501"
select select "3"
select select "spot2"
select select "object:1096"
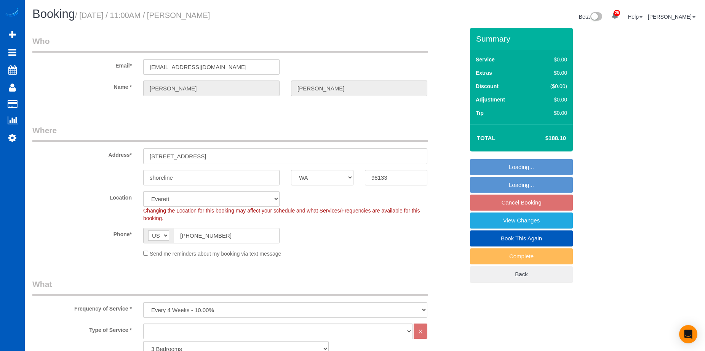
select select "1501"
select select "3"
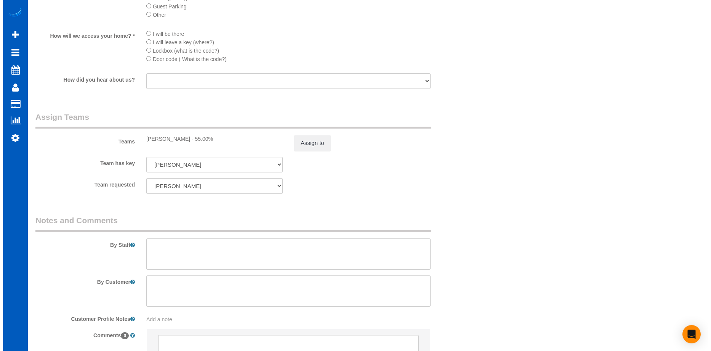
scroll to position [762, 0]
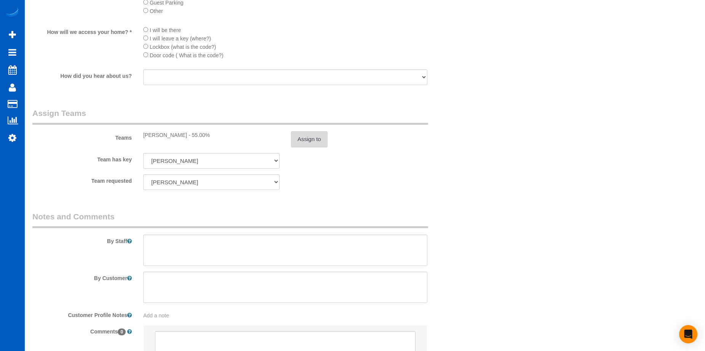
click at [315, 137] on button "Assign to" at bounding box center [309, 139] width 37 height 16
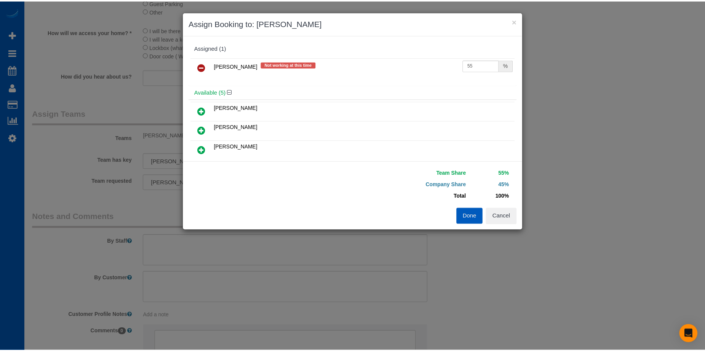
scroll to position [38, 0]
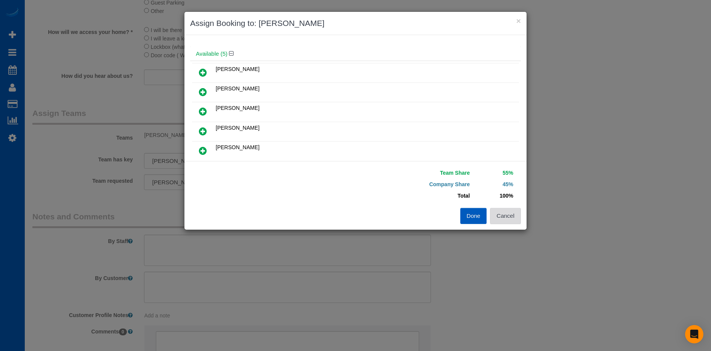
click at [519, 219] on button "Cancel" at bounding box center [505, 216] width 31 height 16
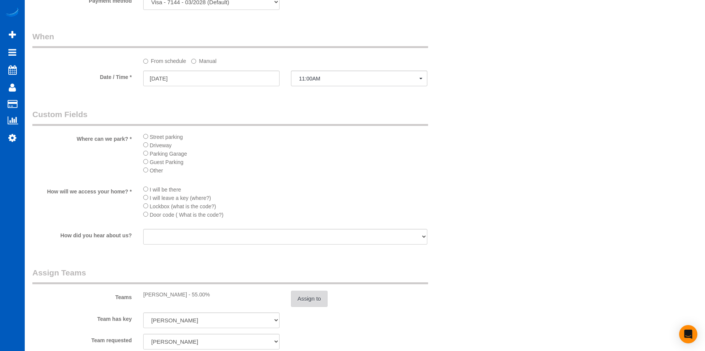
scroll to position [686, 0]
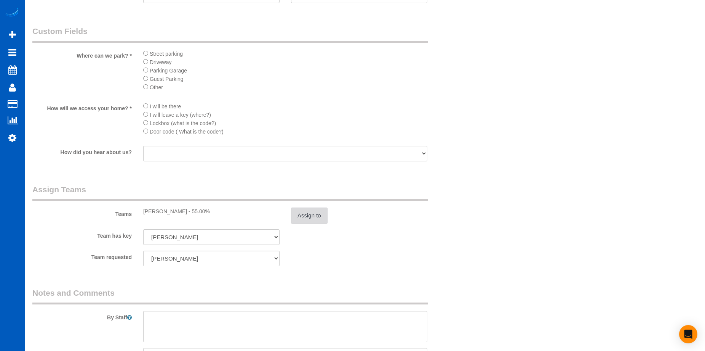
click at [314, 217] on button "Assign to" at bounding box center [309, 215] width 37 height 16
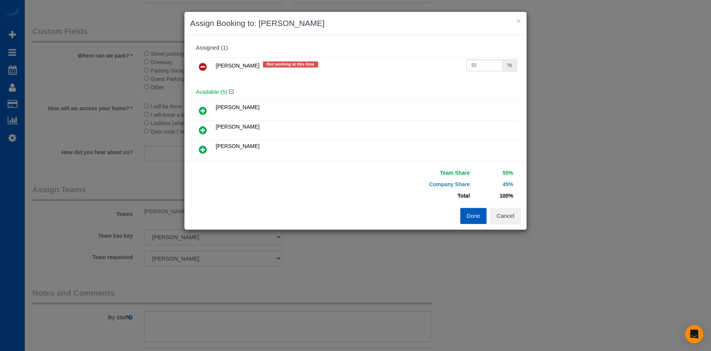
click at [202, 65] on icon at bounding box center [203, 66] width 8 height 9
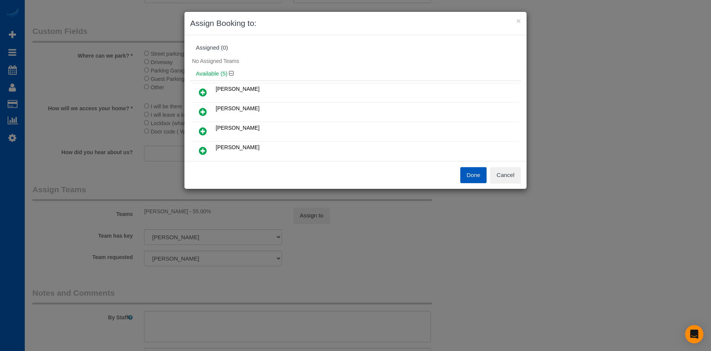
click at [201, 109] on icon at bounding box center [203, 111] width 8 height 9
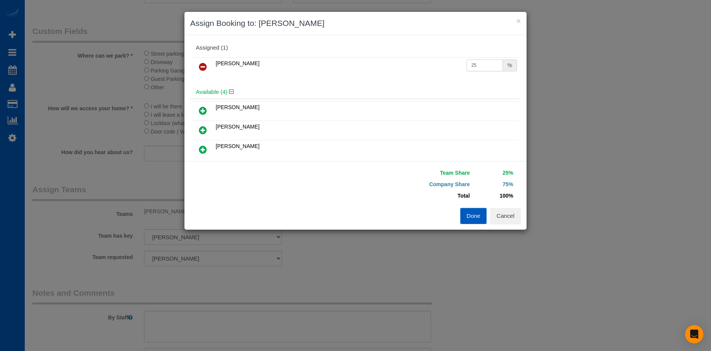
click at [477, 70] on input "25" at bounding box center [484, 65] width 37 height 12
drag, startPoint x: 483, startPoint y: 65, endPoint x: 425, endPoint y: 56, distance: 58.6
click at [425, 56] on div "[PERSON_NAME] 25 %" at bounding box center [355, 70] width 331 height 30
type input "55"
click at [476, 216] on button "Done" at bounding box center [473, 216] width 27 height 16
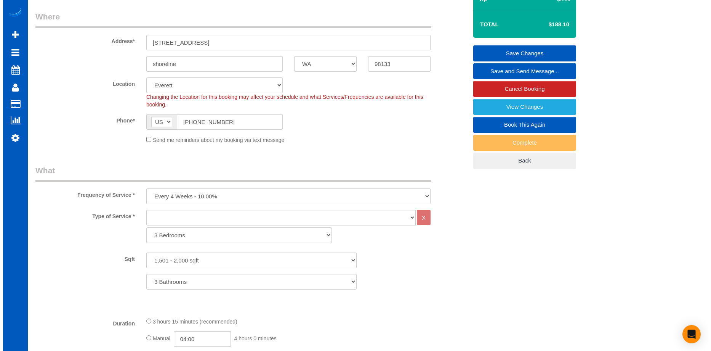
scroll to position [0, 0]
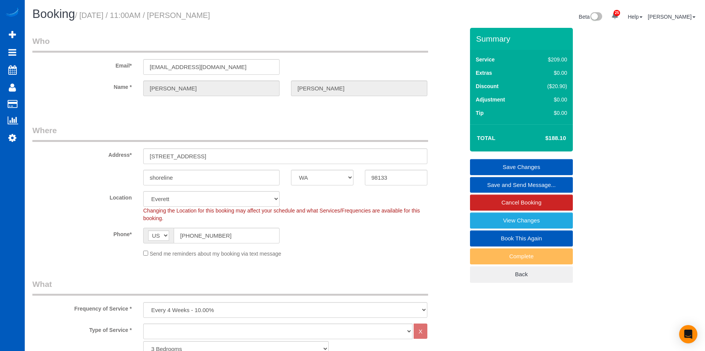
click at [502, 165] on link "Save Changes" at bounding box center [521, 167] width 103 height 16
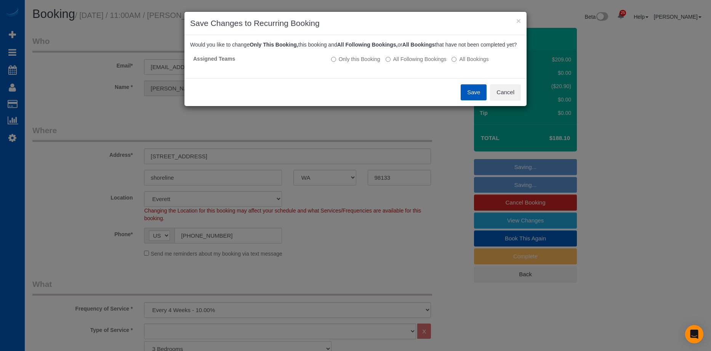
click at [466, 99] on button "Save" at bounding box center [474, 92] width 26 height 16
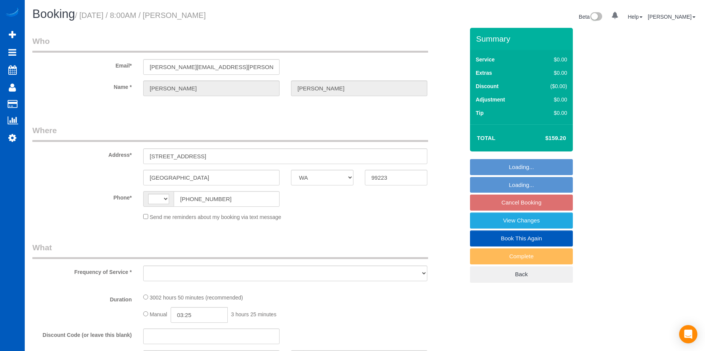
select select "WA"
select select "string:[GEOGRAPHIC_DATA]"
select select "string:fspay-8d382afd-9af4-419e-82f6-081b972437e5"
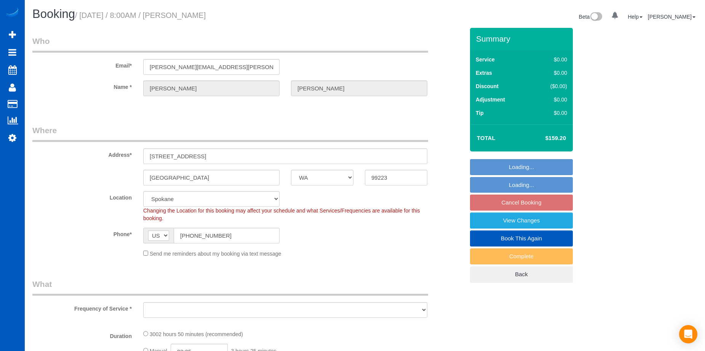
select select "object:940"
select select "number:67"
select select "1501"
select select "2"
select select "spot1"
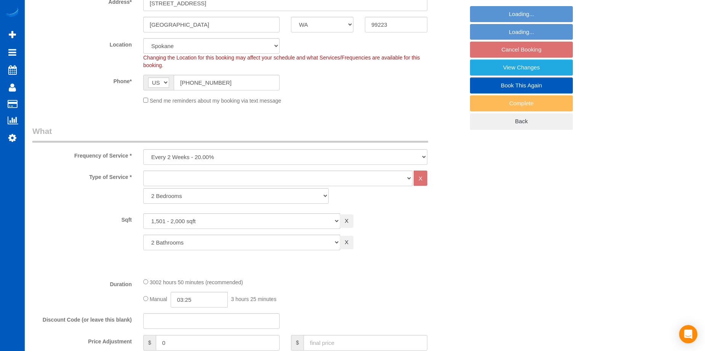
select select "object:1031"
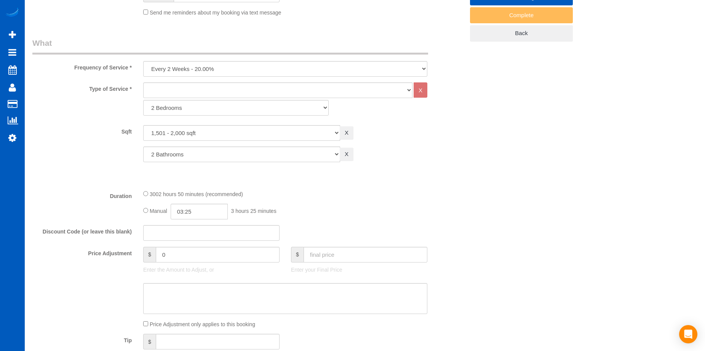
select select "1501"
select select "2"
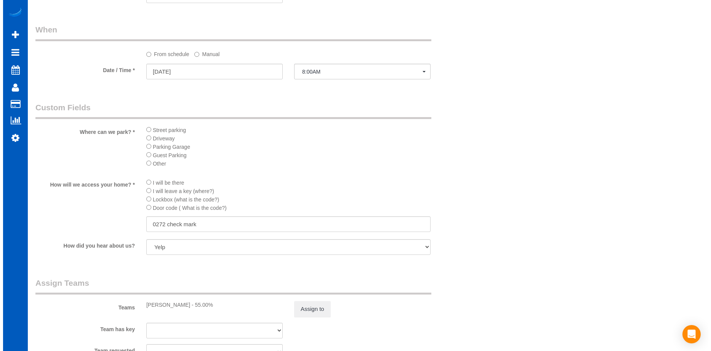
scroll to position [686, 0]
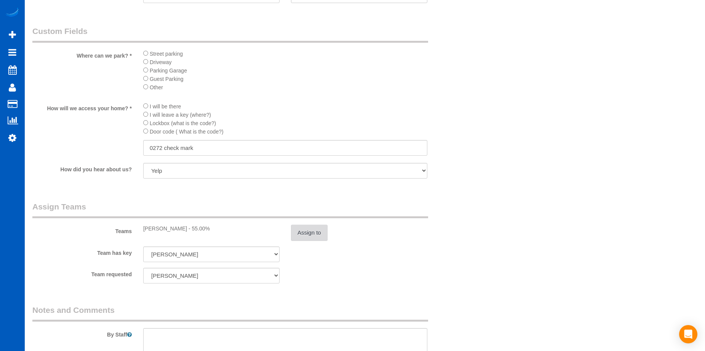
click at [309, 232] on button "Assign to" at bounding box center [309, 232] width 37 height 16
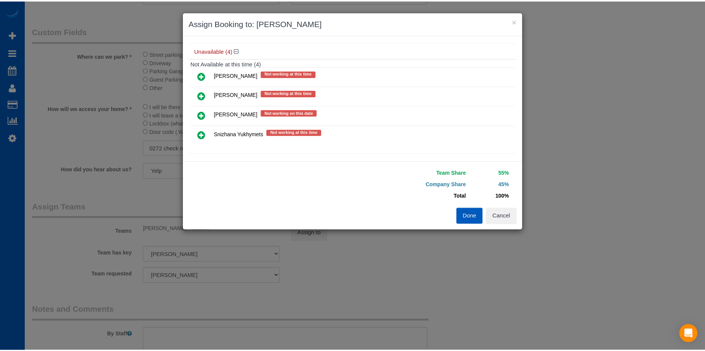
scroll to position [82, 0]
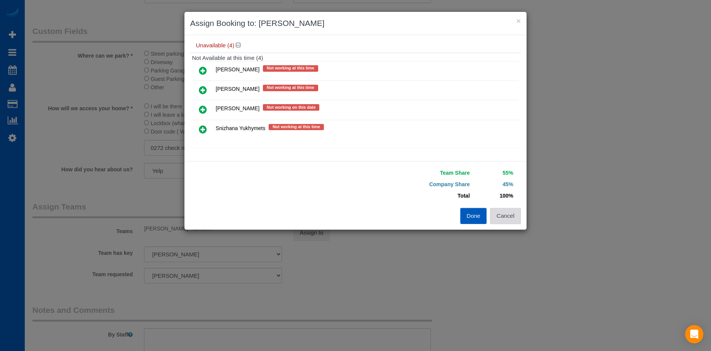
click at [510, 220] on button "Cancel" at bounding box center [505, 216] width 31 height 16
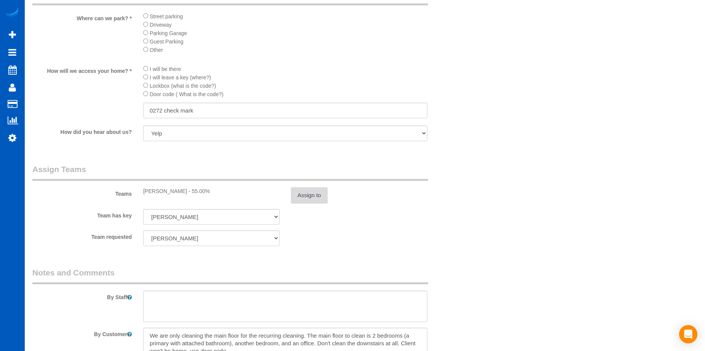
scroll to position [724, 0]
